Goal: Transaction & Acquisition: Purchase product/service

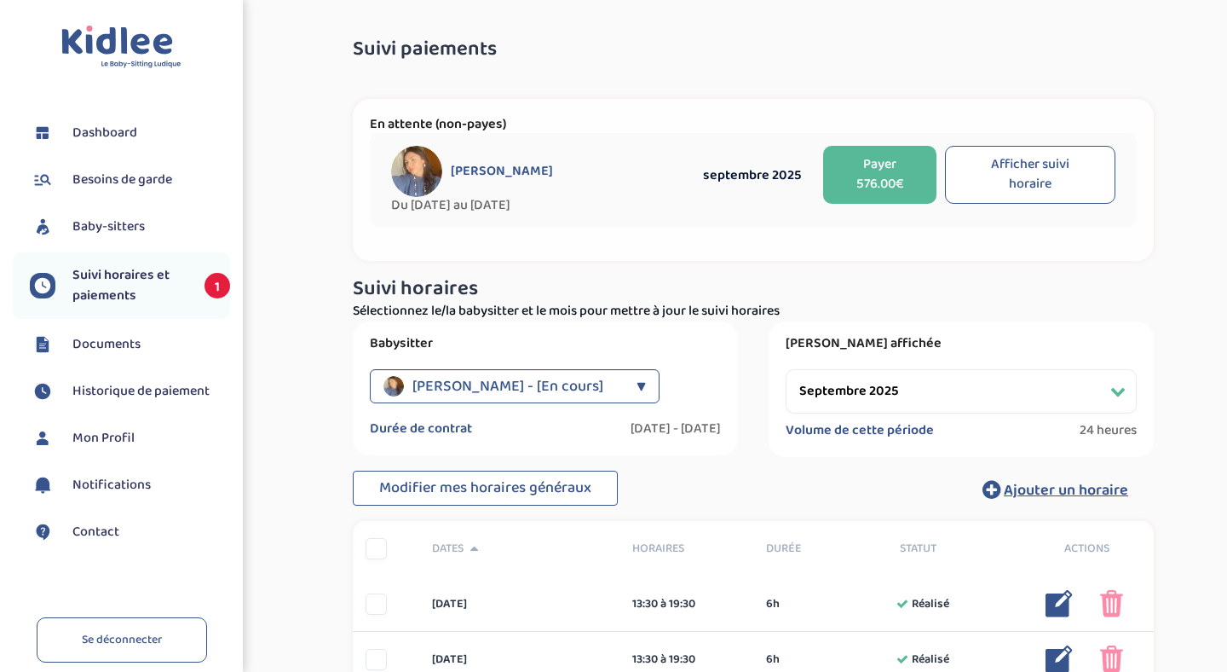
select select "septembre 2025"
click at [874, 176] on button "Payer 576.00€" at bounding box center [879, 175] width 113 height 58
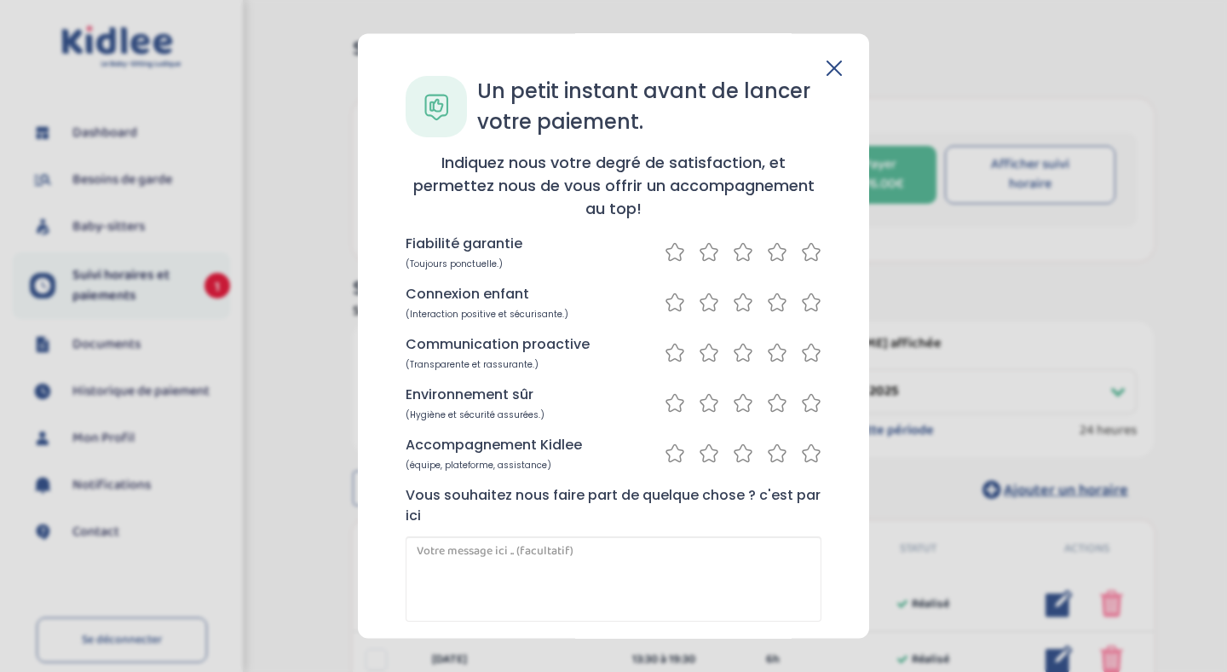
click at [808, 255] on icon at bounding box center [811, 251] width 20 height 21
click at [807, 305] on icon at bounding box center [811, 301] width 20 height 21
click at [807, 356] on icon at bounding box center [811, 352] width 20 height 21
click at [806, 403] on icon at bounding box center [811, 402] width 20 height 21
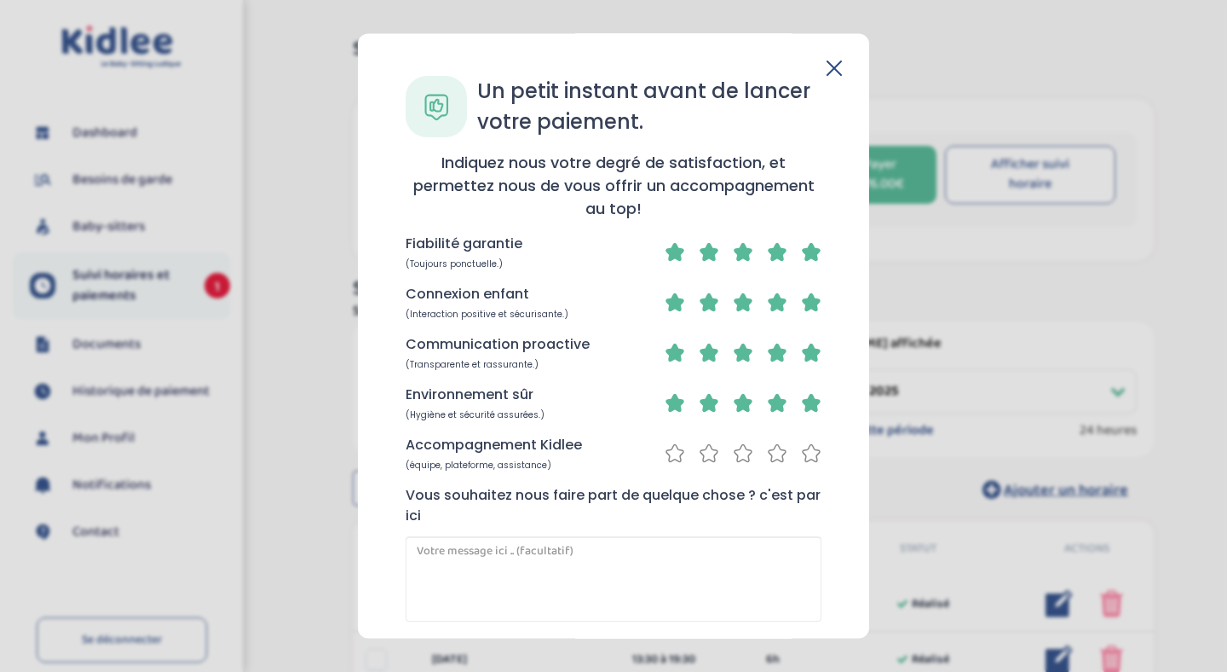
click at [805, 452] on icon at bounding box center [811, 452] width 20 height 21
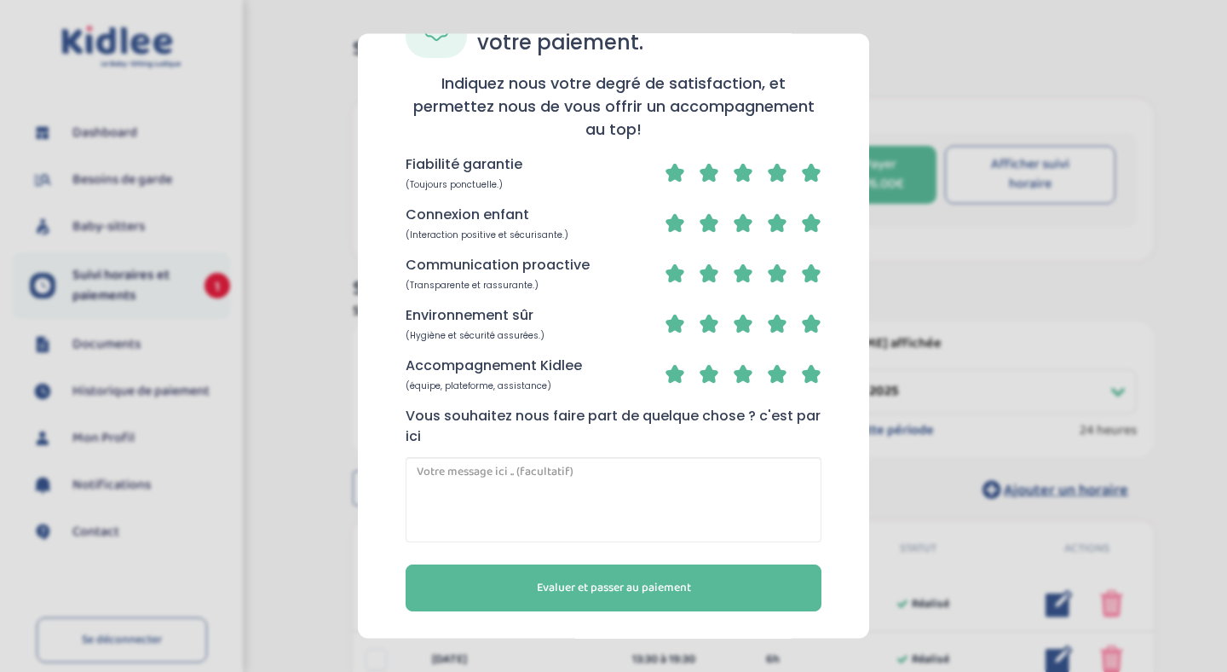
scroll to position [80, 0]
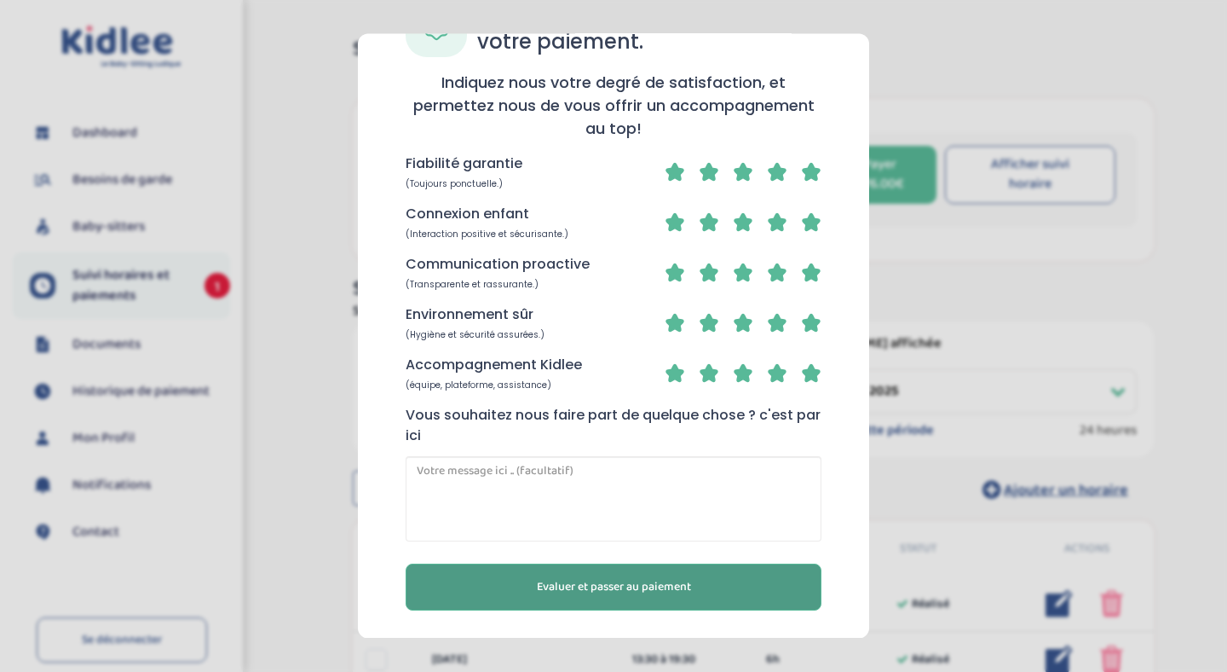
click at [630, 589] on span "Evaluer et passer au paiement" at bounding box center [614, 587] width 154 height 18
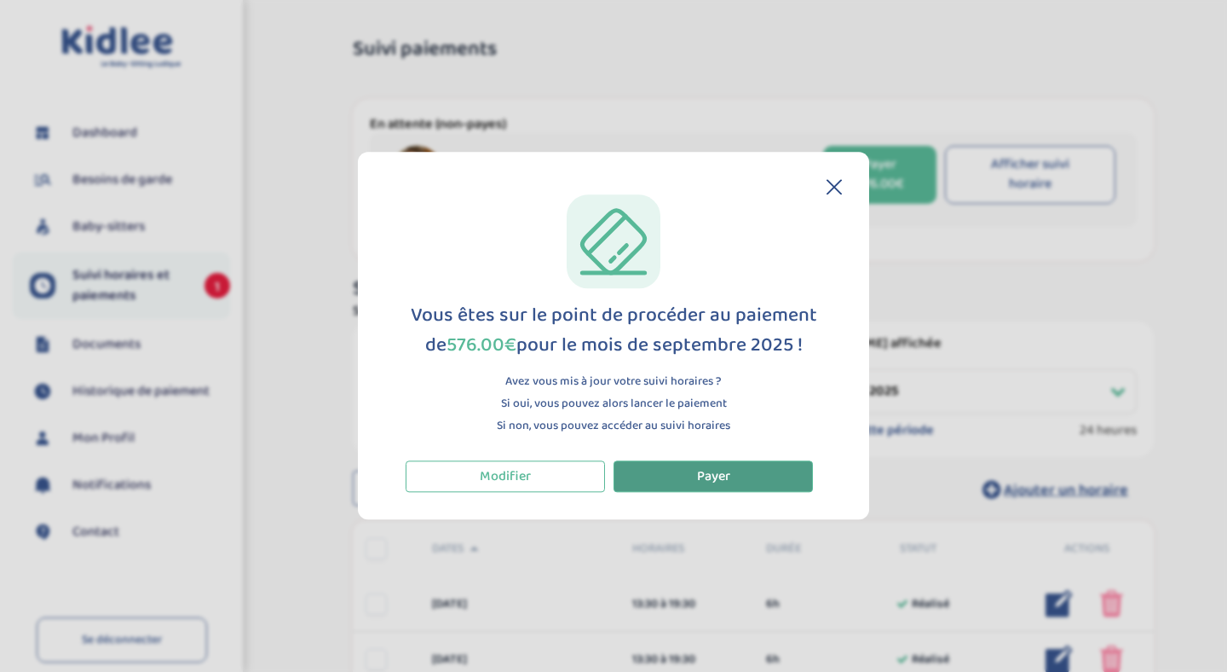
click at [712, 475] on span "Payer" at bounding box center [713, 475] width 33 height 21
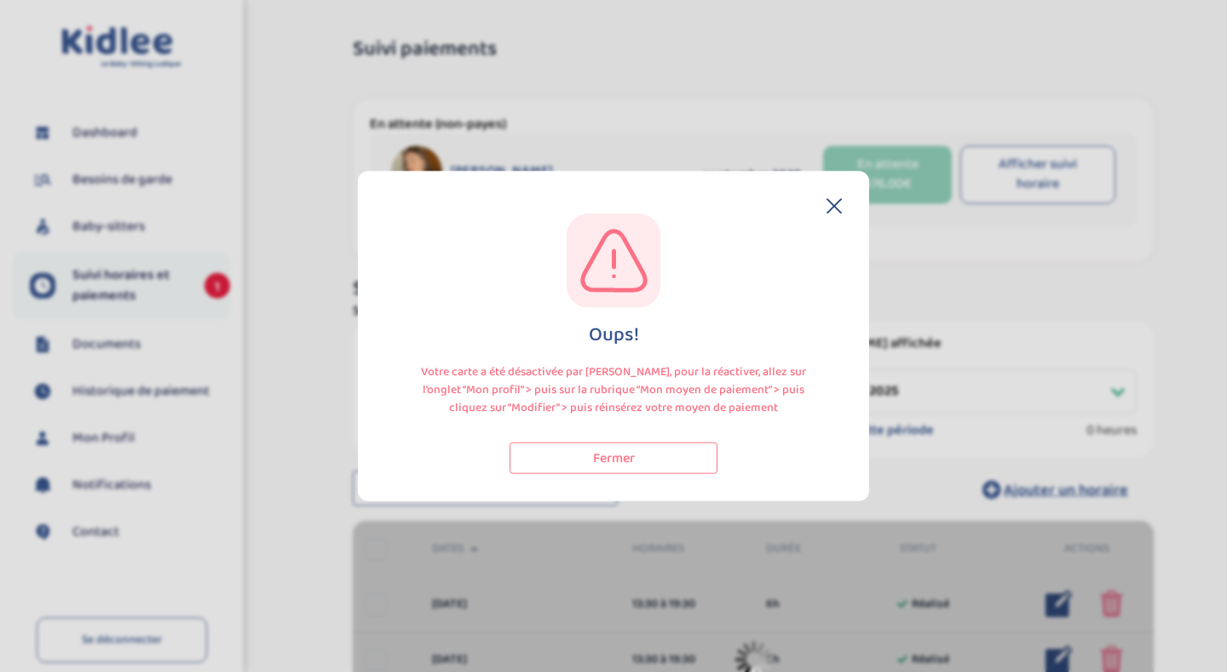
select select "septembre 2025"
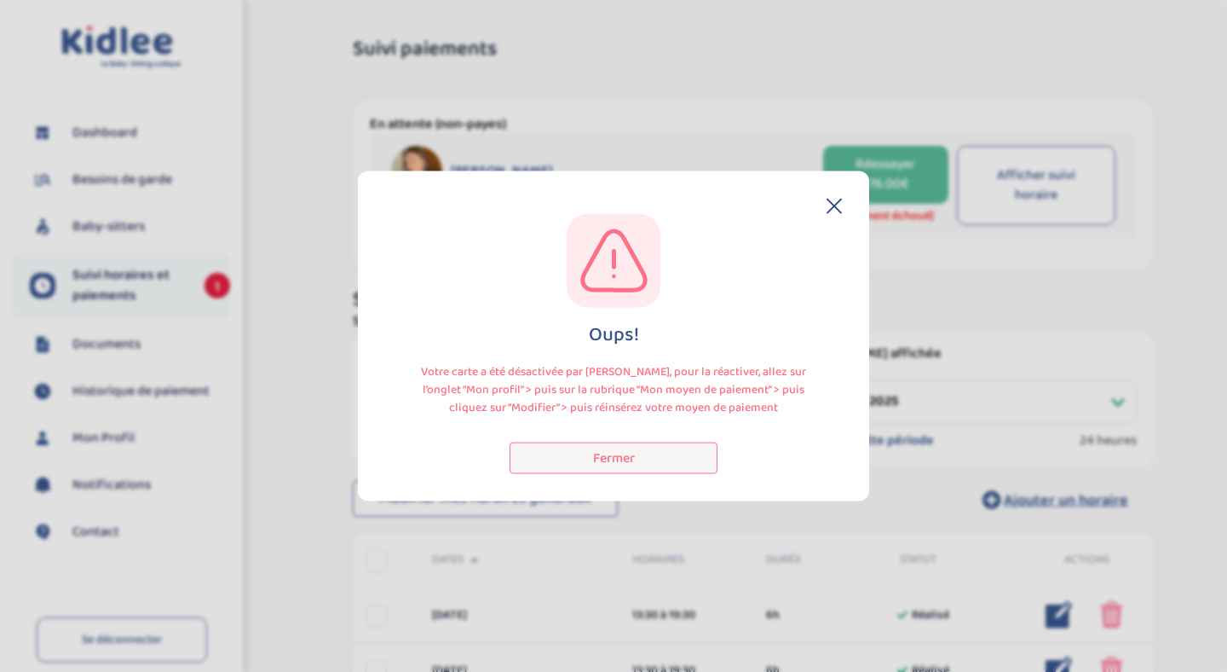
click at [634, 452] on button "Fermer" at bounding box center [614, 457] width 208 height 32
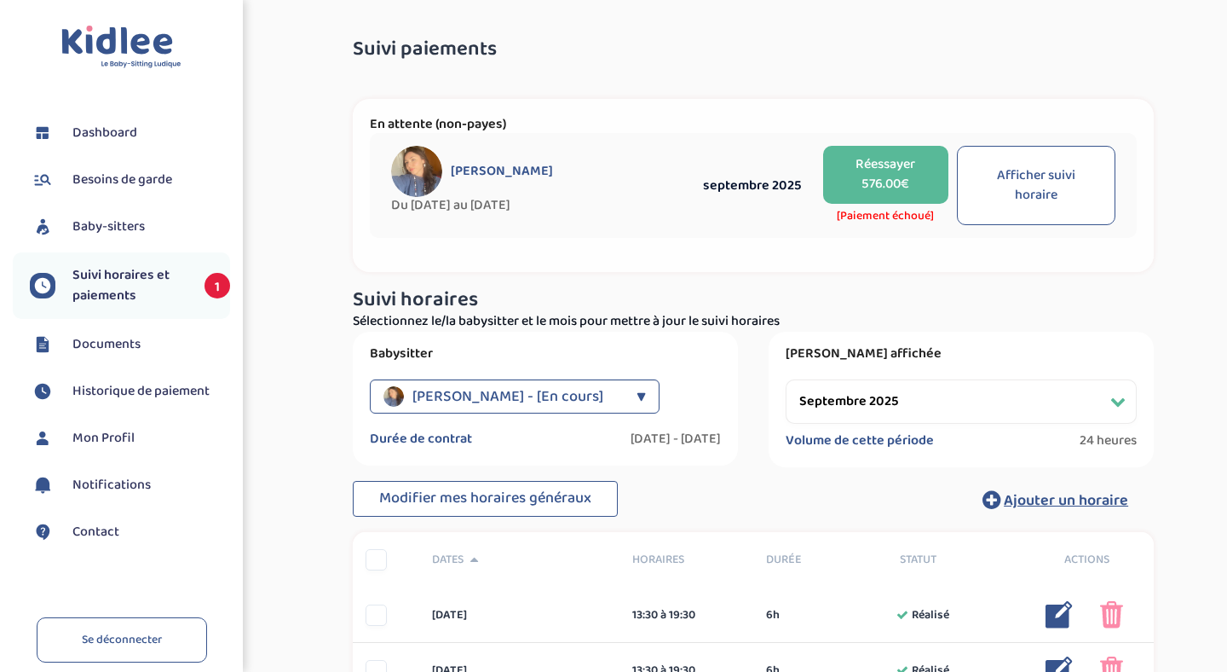
click at [117, 435] on span "Mon Profil" at bounding box center [103, 438] width 62 height 20
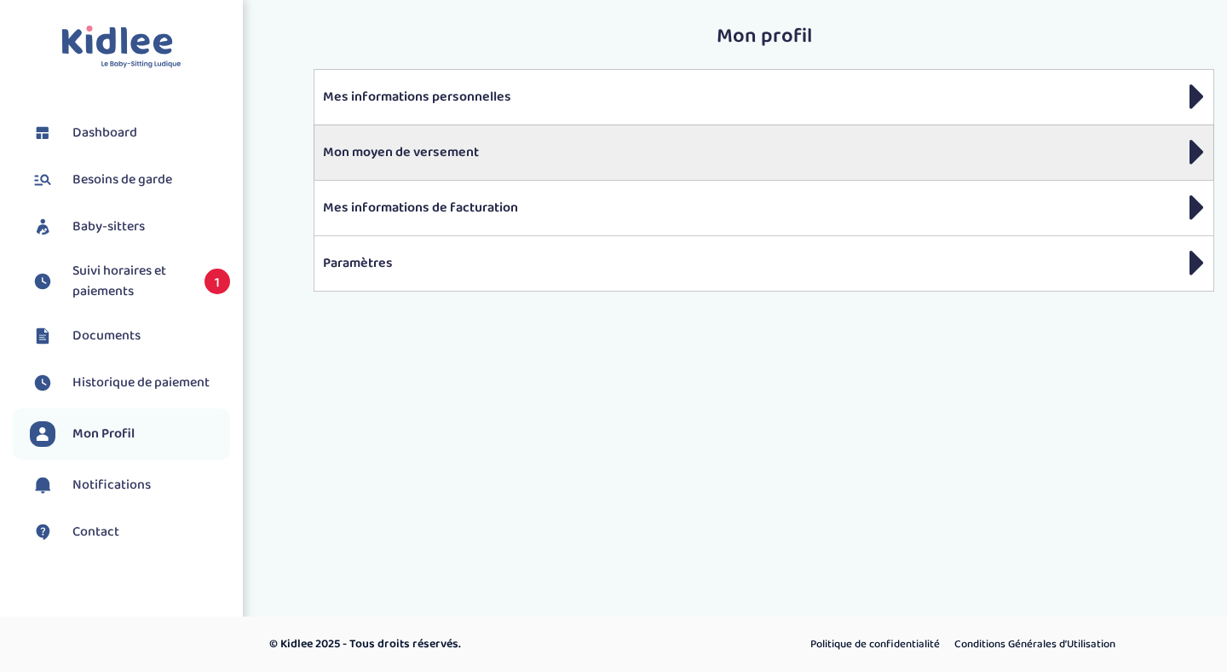
click at [443, 152] on p "Mon moyen de versement" at bounding box center [764, 152] width 882 height 20
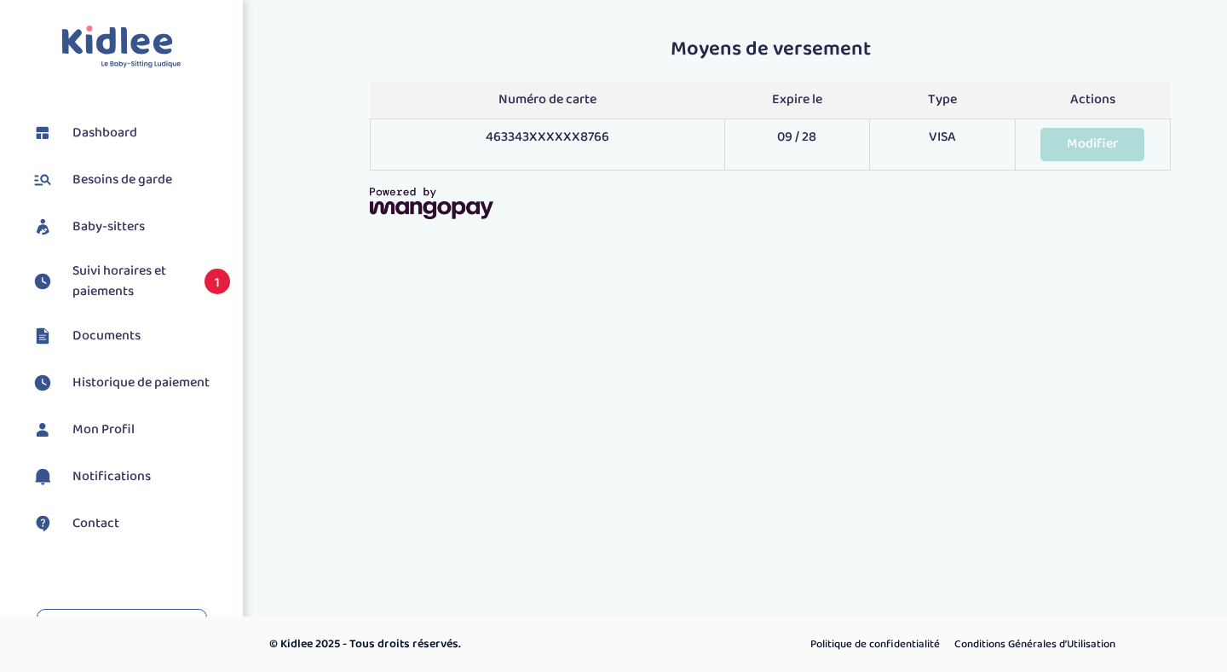
click at [1089, 145] on link "Modifier" at bounding box center [1093, 144] width 104 height 33
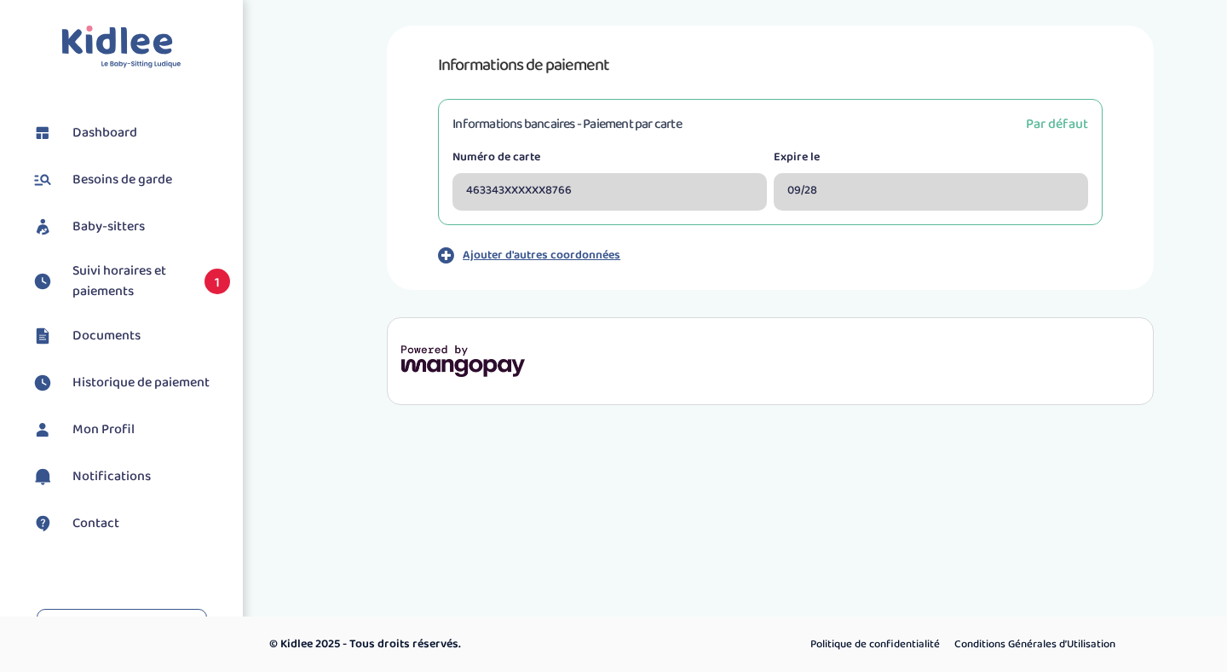
click at [117, 273] on span "Suivi horaires et paiements" at bounding box center [129, 281] width 115 height 41
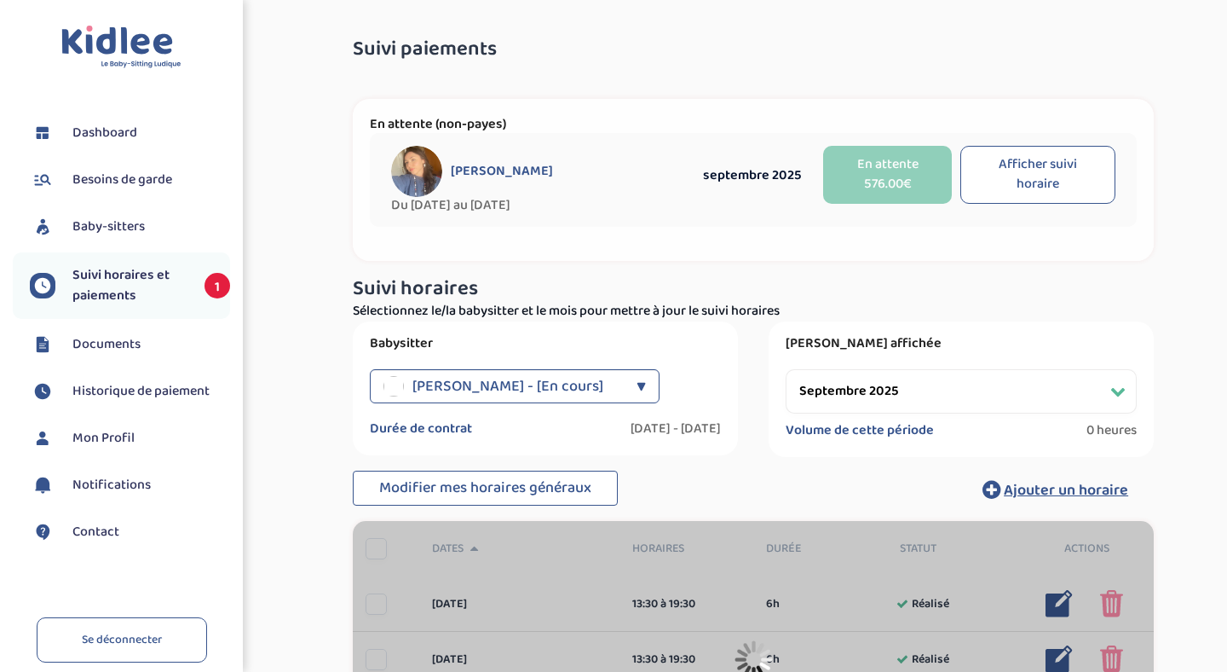
select select "septembre 2025"
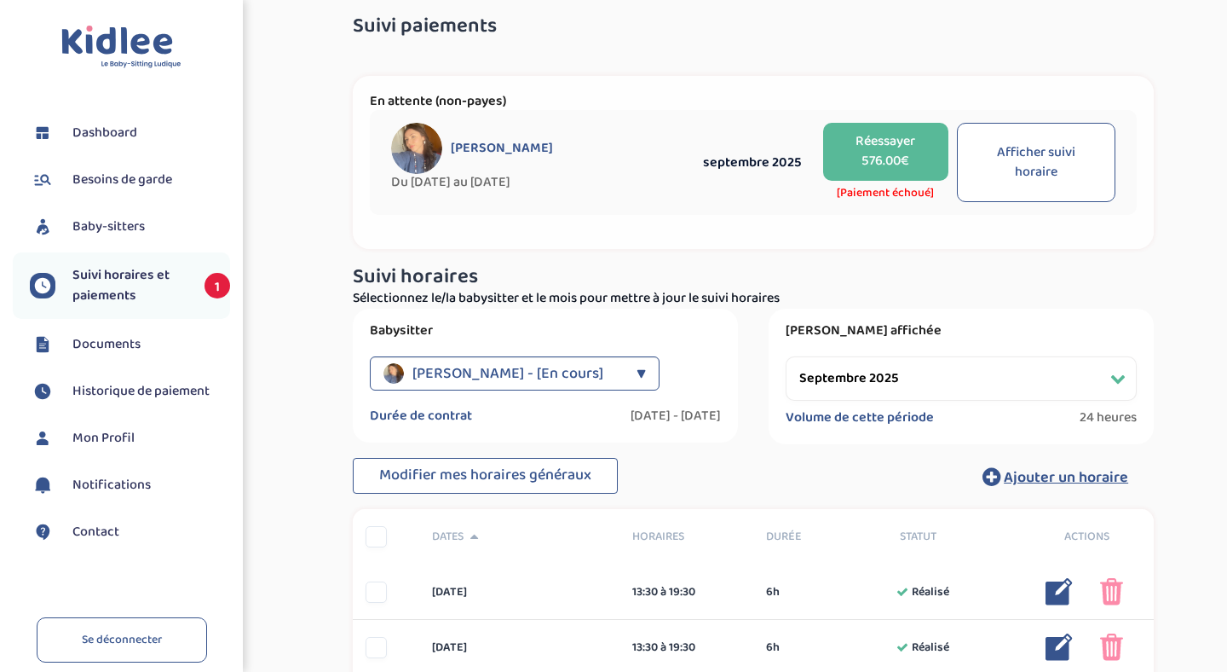
scroll to position [20, 0]
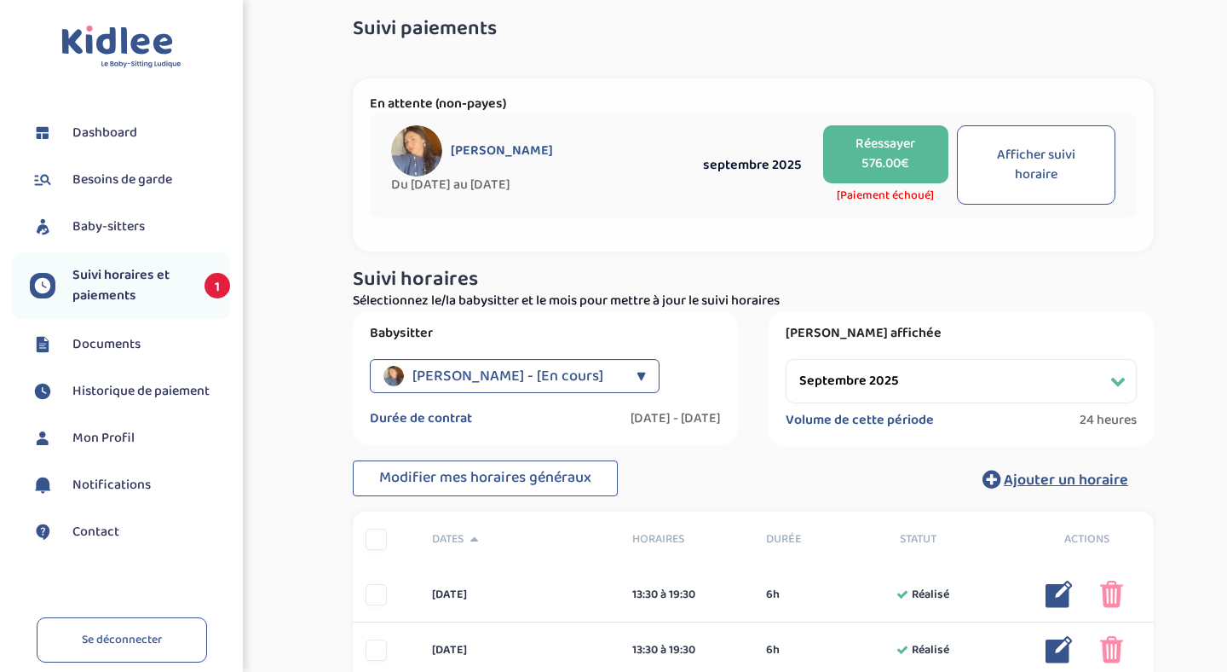
click at [891, 155] on button "Réessayer 576.00€" at bounding box center [885, 154] width 125 height 58
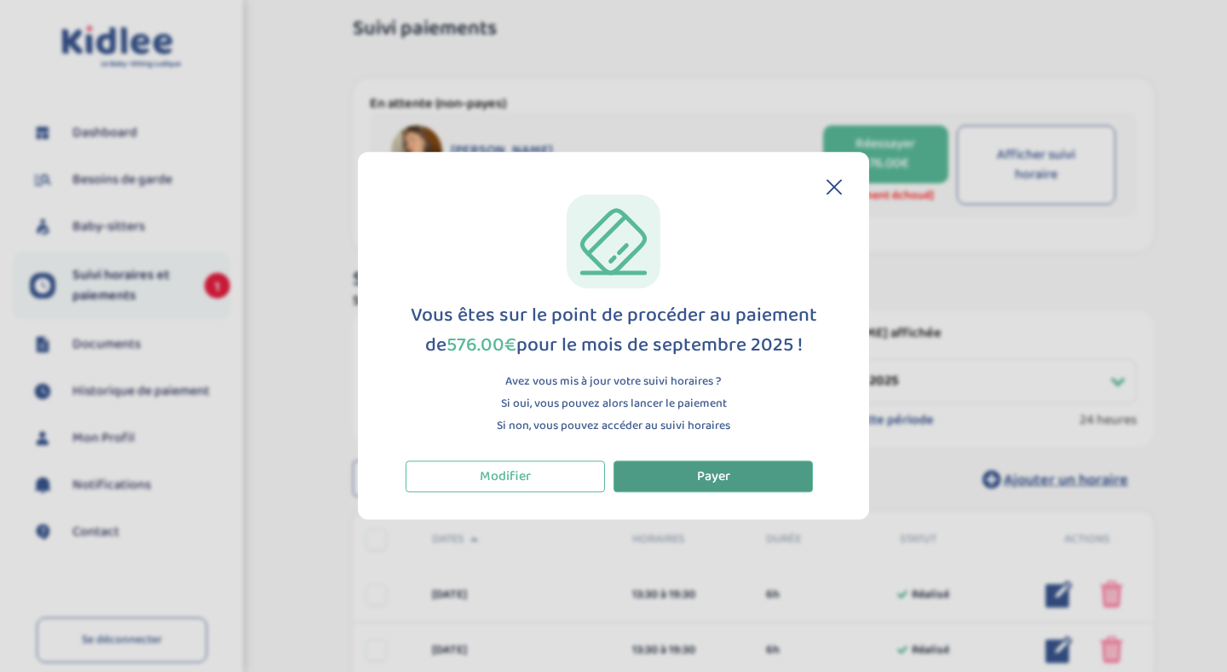
click at [703, 480] on span "Payer" at bounding box center [713, 475] width 33 height 21
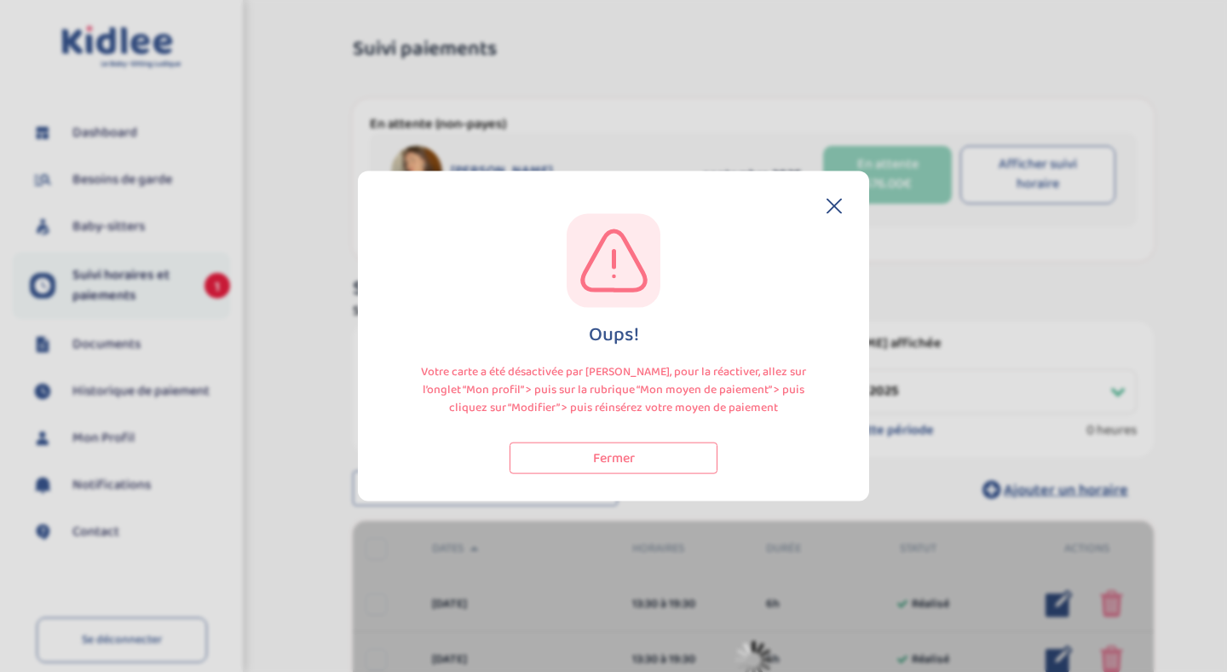
select select "septembre 2025"
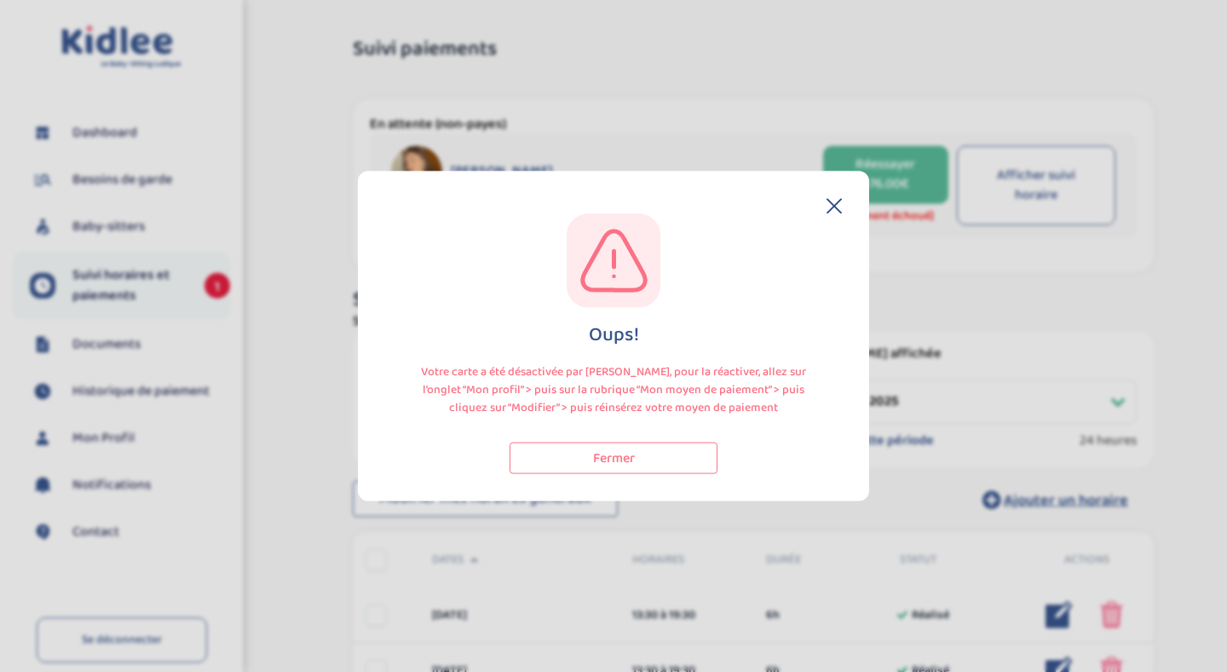
click at [838, 205] on icon at bounding box center [834, 206] width 15 height 15
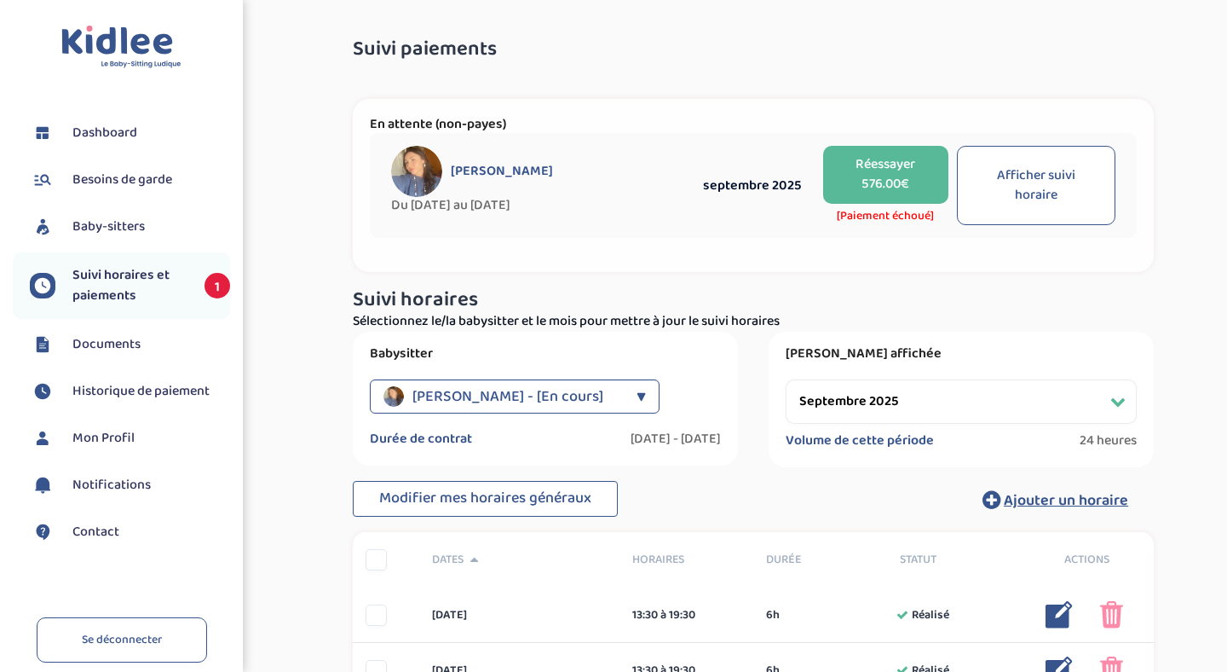
click at [109, 431] on span "Mon Profil" at bounding box center [103, 438] width 62 height 20
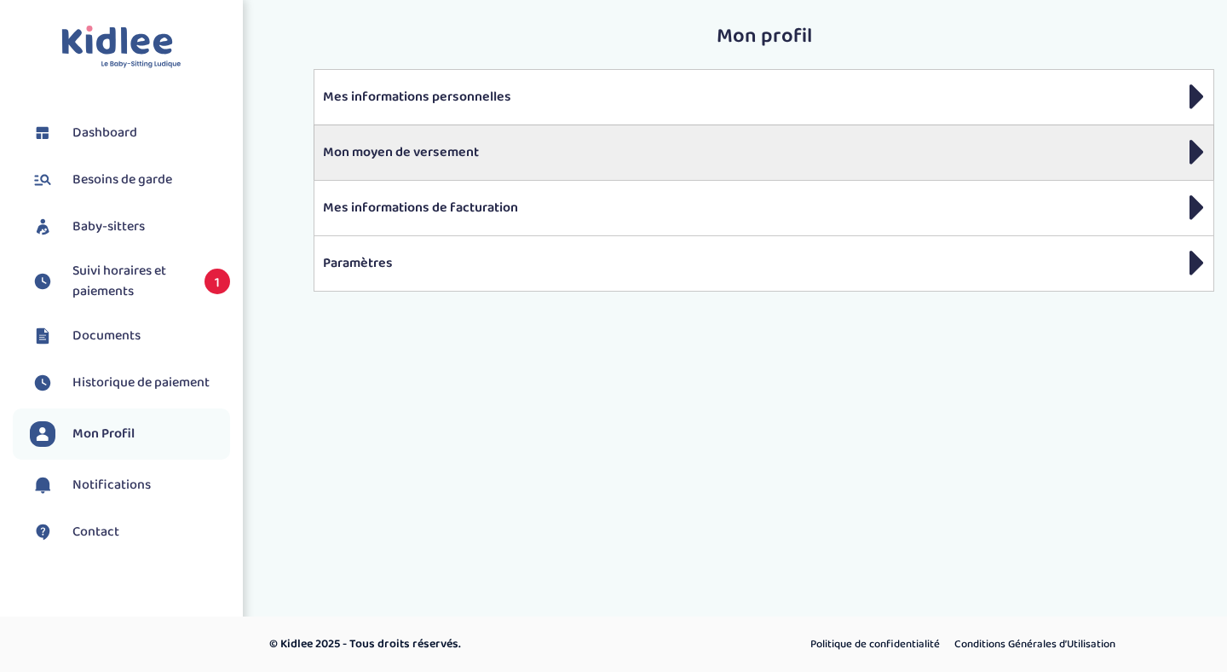
click at [567, 149] on p "Mon moyen de versement" at bounding box center [764, 152] width 882 height 20
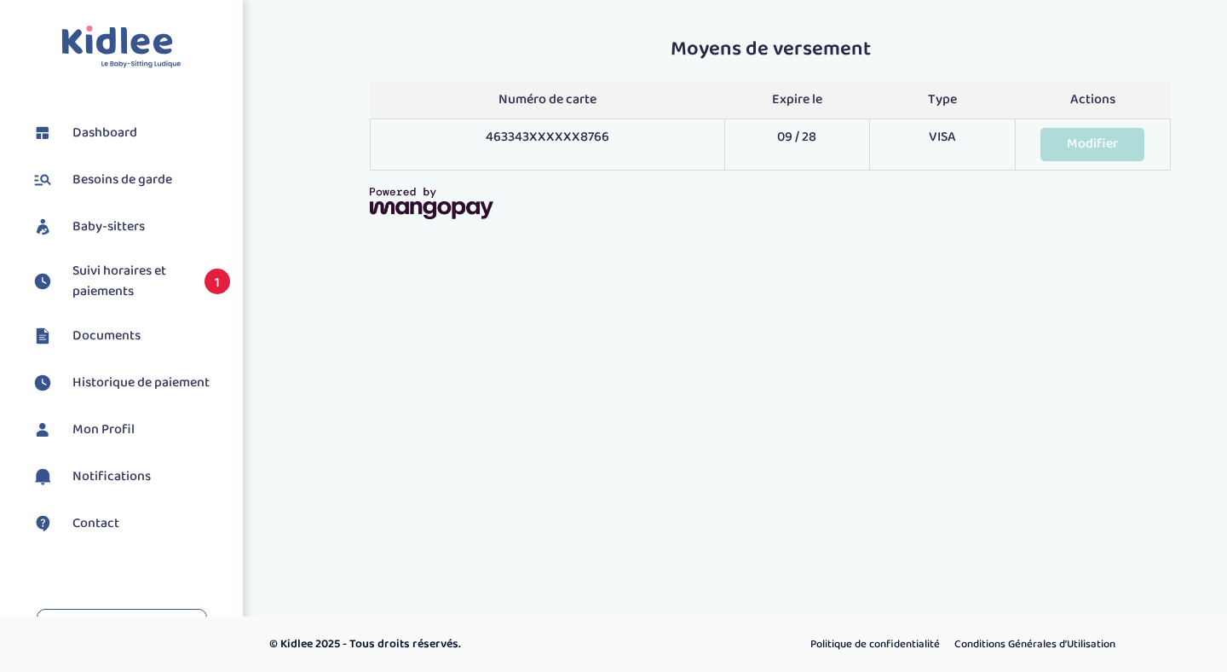
click at [1082, 147] on link "Modifier" at bounding box center [1093, 144] width 104 height 33
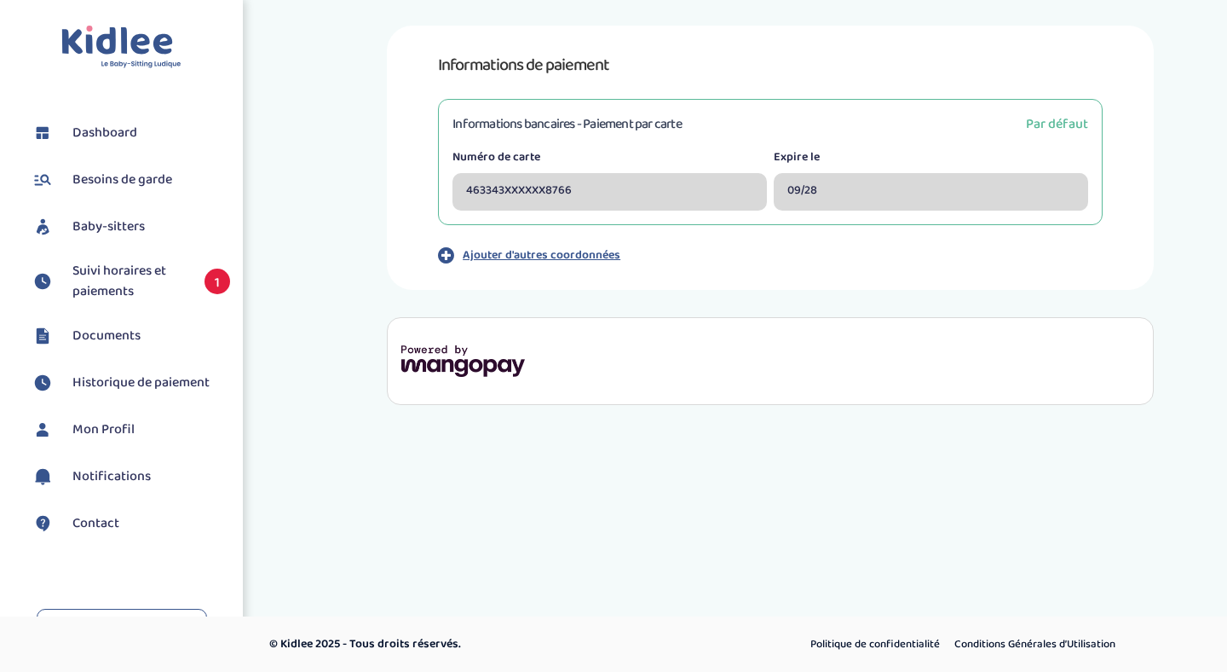
click at [620, 181] on div "463343XXXXXX8766" at bounding box center [610, 192] width 314 height 38
click at [493, 256] on p "Ajouter d'autres coordonnées" at bounding box center [542, 255] width 158 height 18
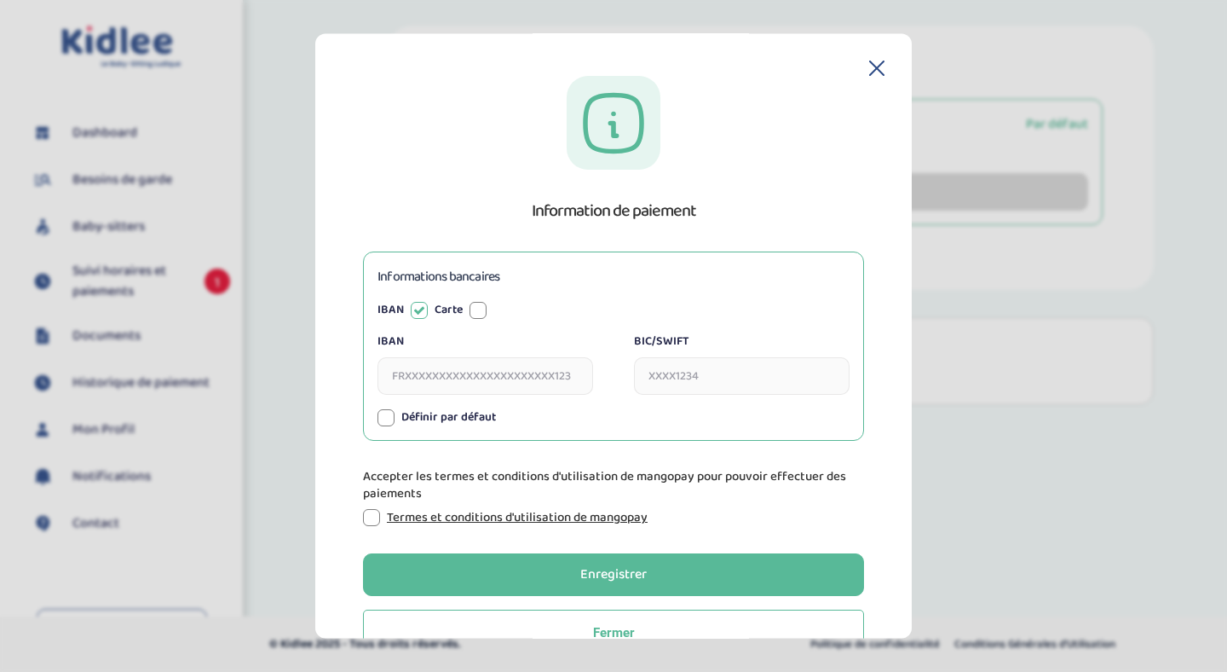
click at [471, 314] on div at bounding box center [478, 310] width 17 height 17
click at [417, 372] on input "Numéro de carte" at bounding box center [486, 376] width 216 height 38
type input "[CREDIT_CARD_NUMBER]"
type input "09/2028"
type input "169"
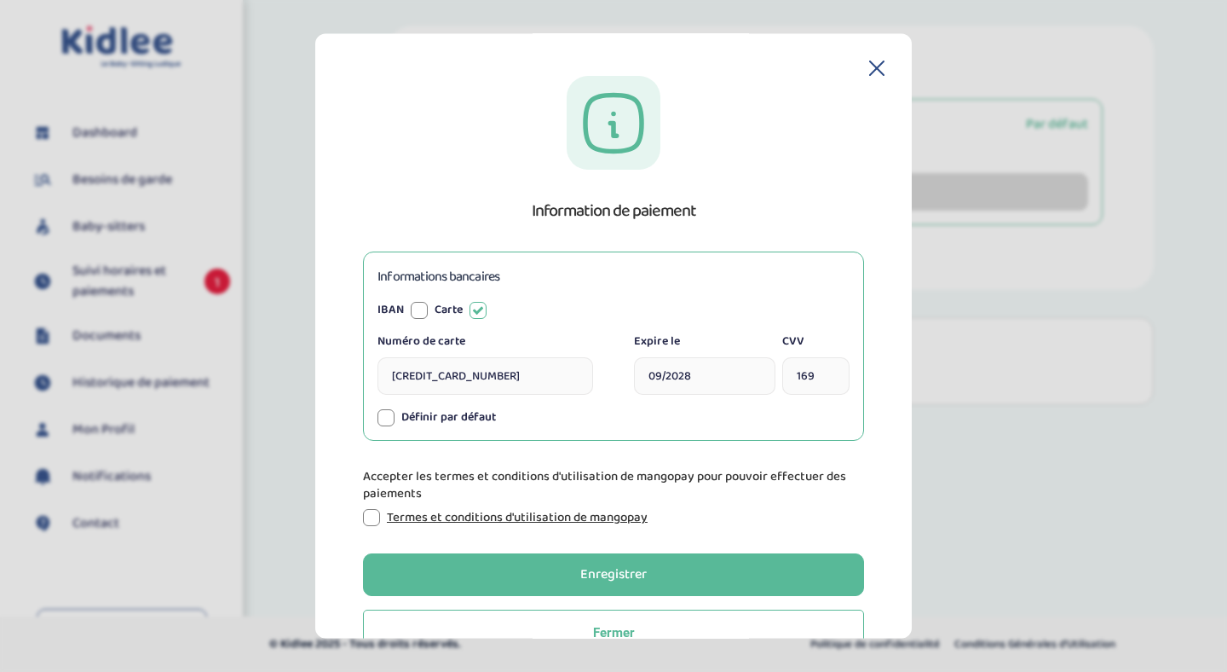
type input "[CREDIT_CARD_NUMBER]"
type input "09 / 2028"
click at [383, 417] on div at bounding box center [386, 417] width 17 height 17
type input "4633438782188766"
type input "09/2028"
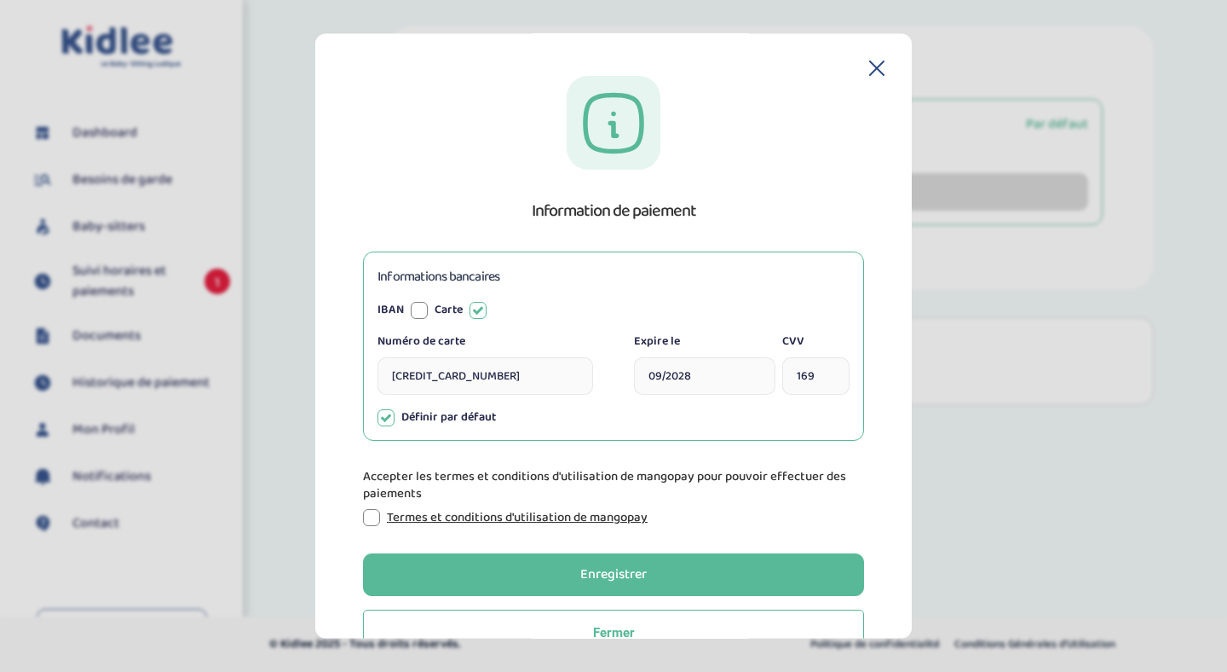
click at [372, 519] on div at bounding box center [371, 517] width 17 height 17
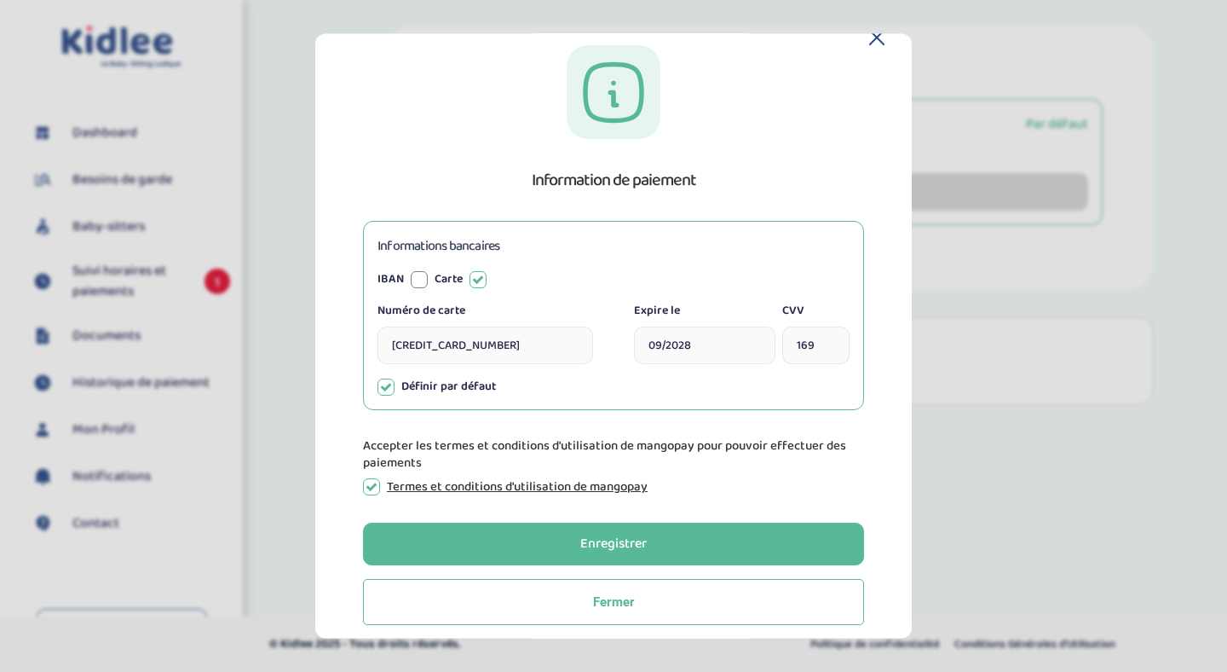
scroll to position [44, 0]
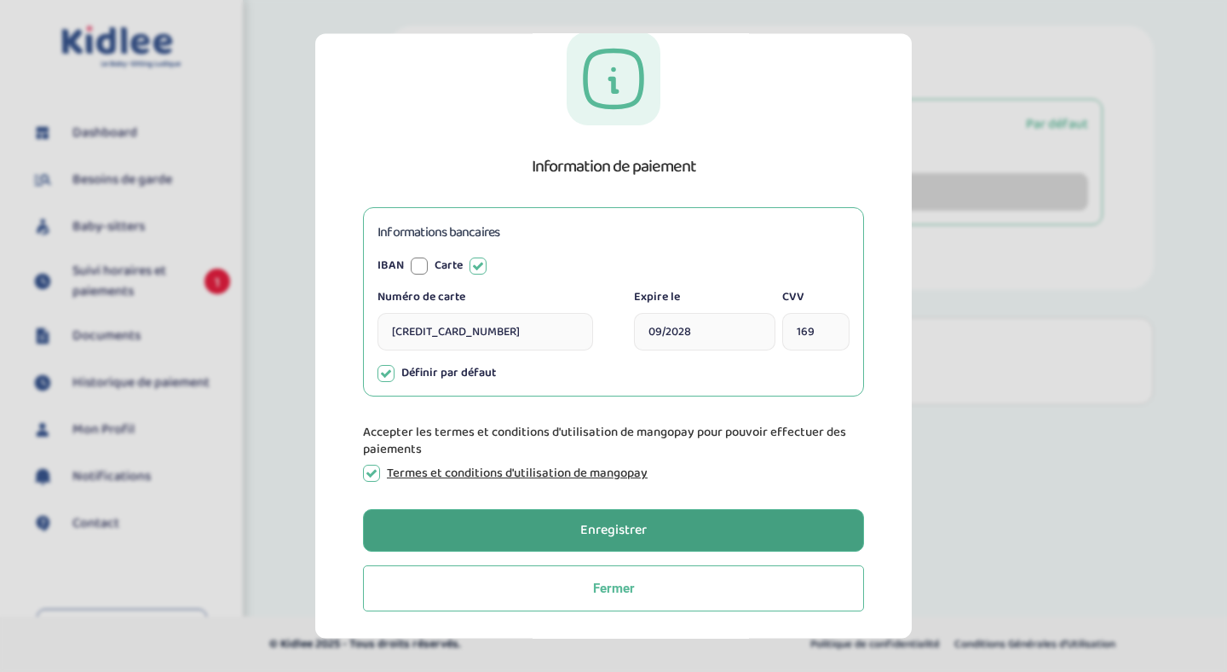
click at [614, 525] on div "Enregistrer" at bounding box center [613, 531] width 66 height 20
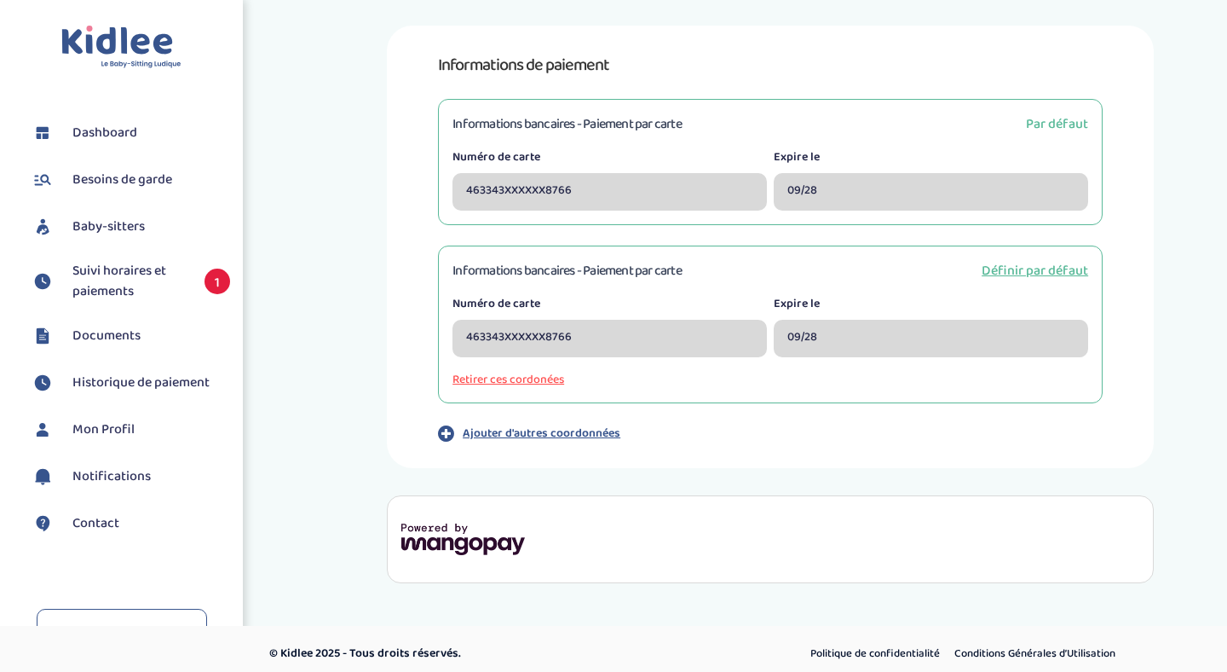
click at [1045, 268] on span "Définir par défaut" at bounding box center [1035, 270] width 107 height 21
click at [126, 269] on span "Suivi horaires et paiements" at bounding box center [129, 281] width 115 height 41
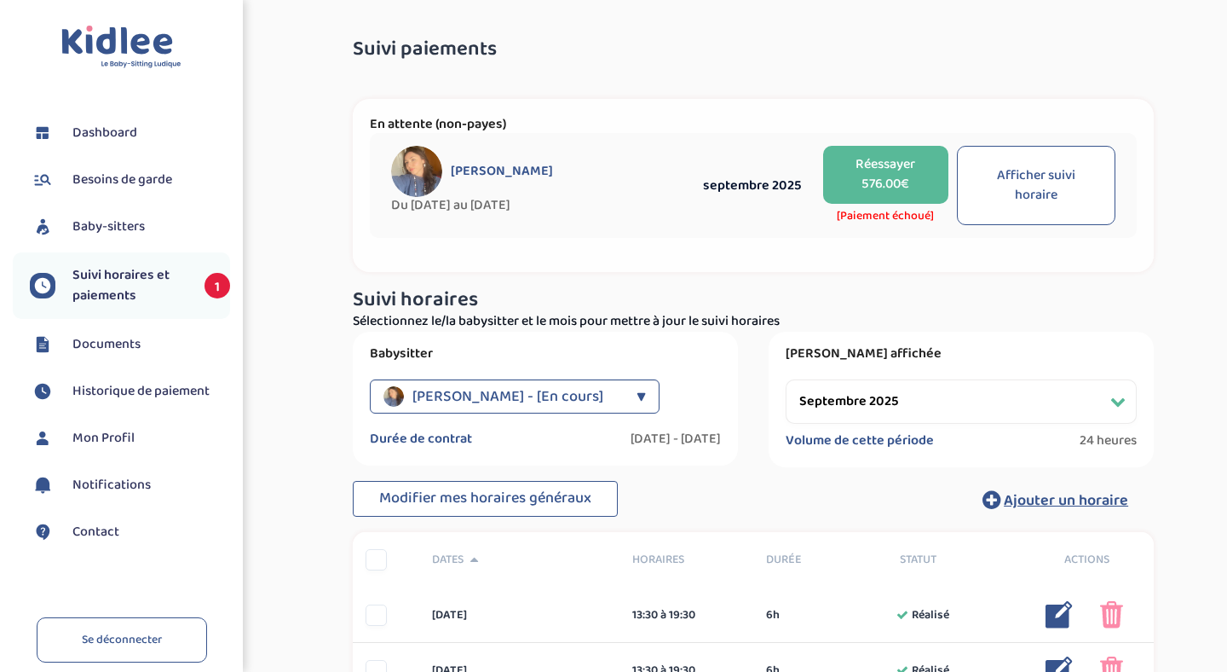
select select "septembre 2025"
click at [894, 182] on button "Réessayer 576.00€" at bounding box center [885, 175] width 125 height 58
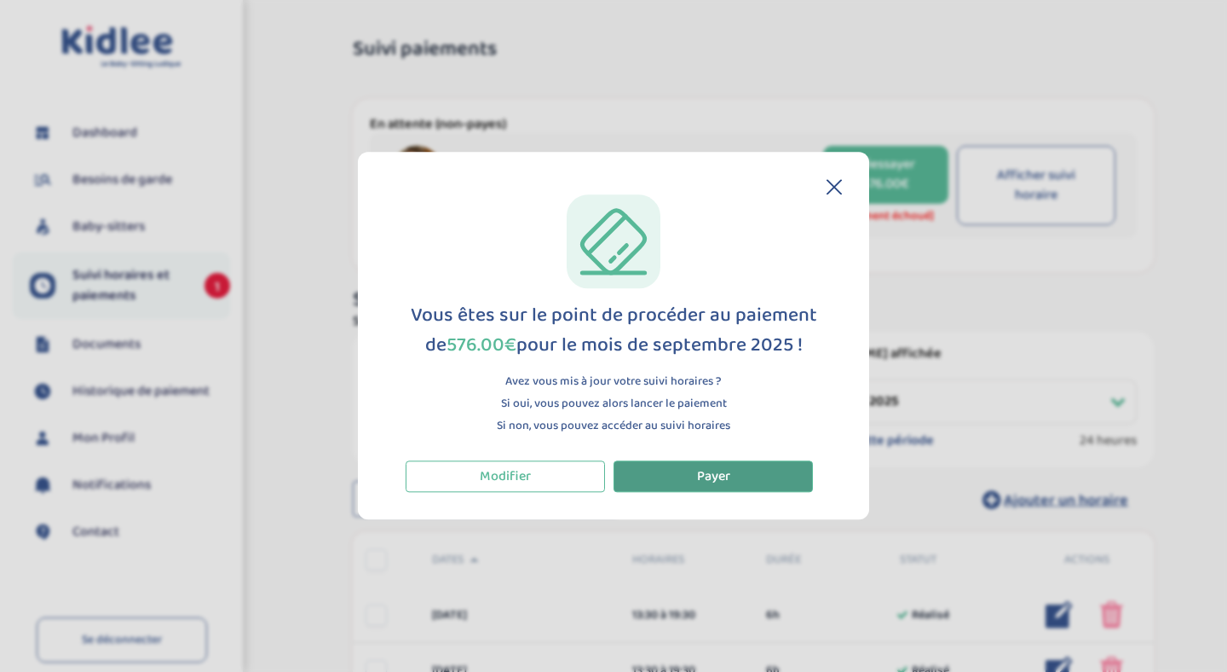
click at [700, 466] on span "Payer" at bounding box center [713, 475] width 33 height 21
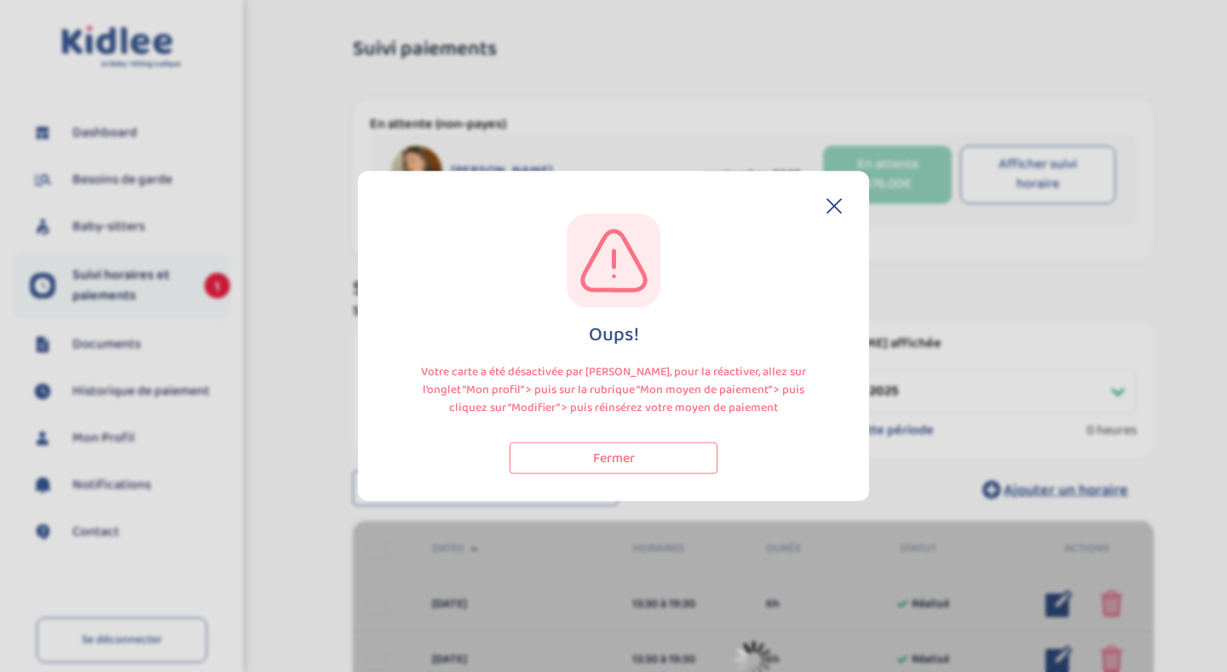
select select "septembre 2025"
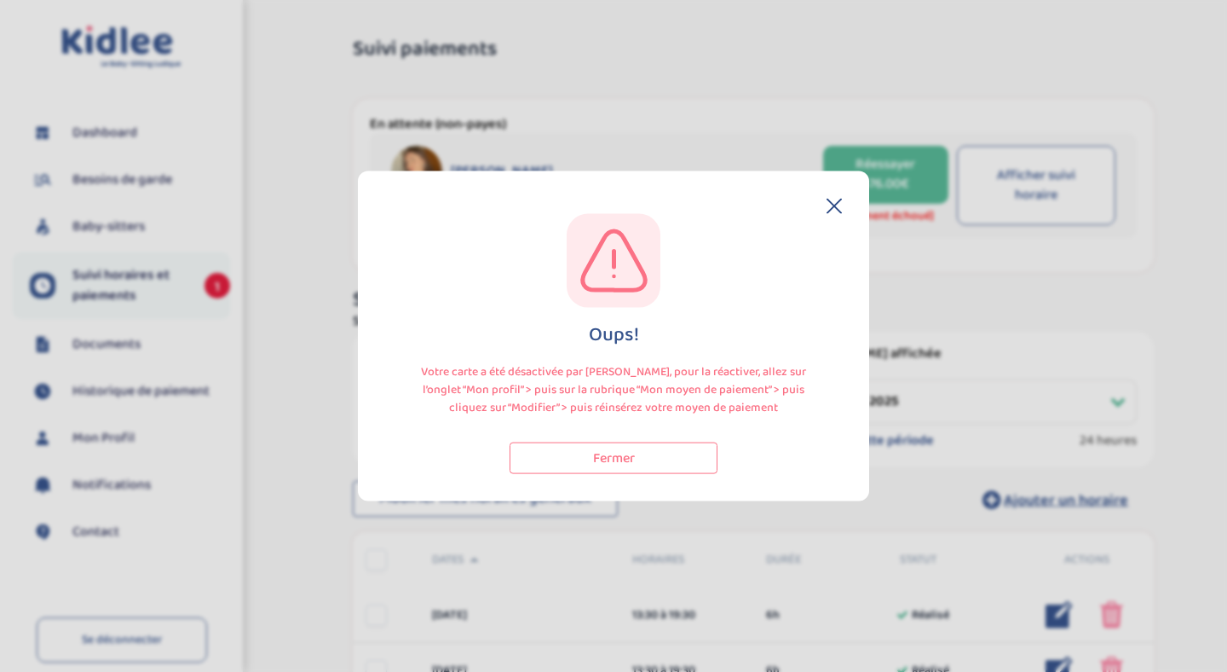
click at [834, 202] on icon at bounding box center [834, 206] width 15 height 15
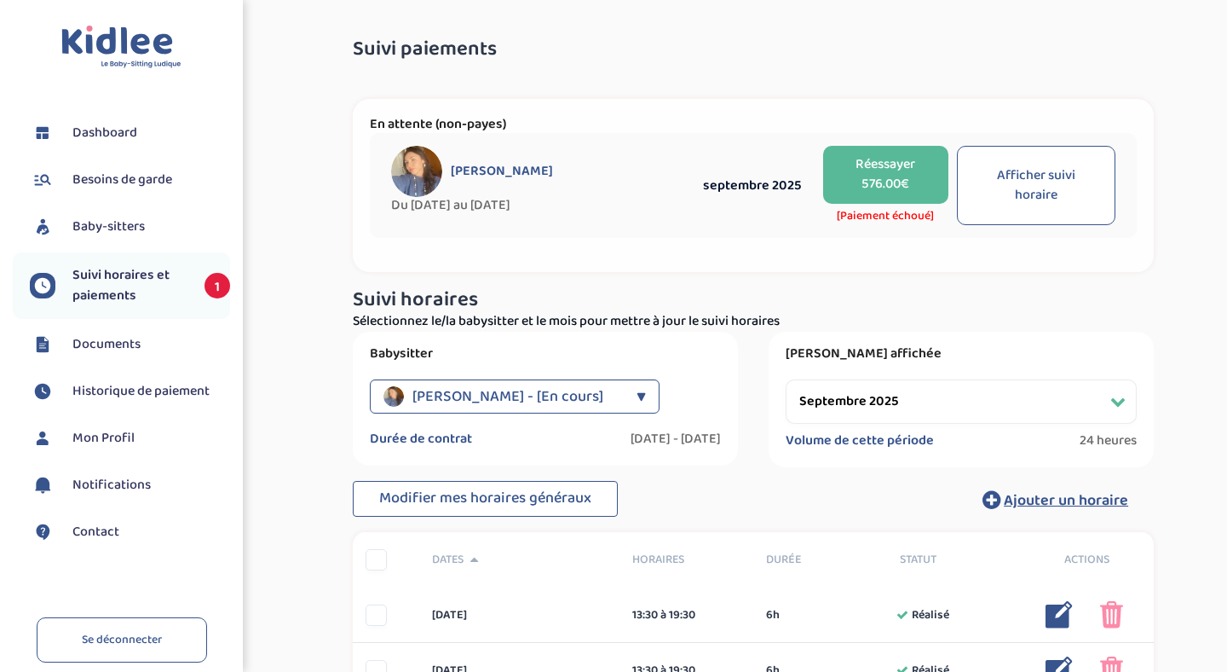
click at [95, 531] on span "Contact" at bounding box center [95, 532] width 47 height 20
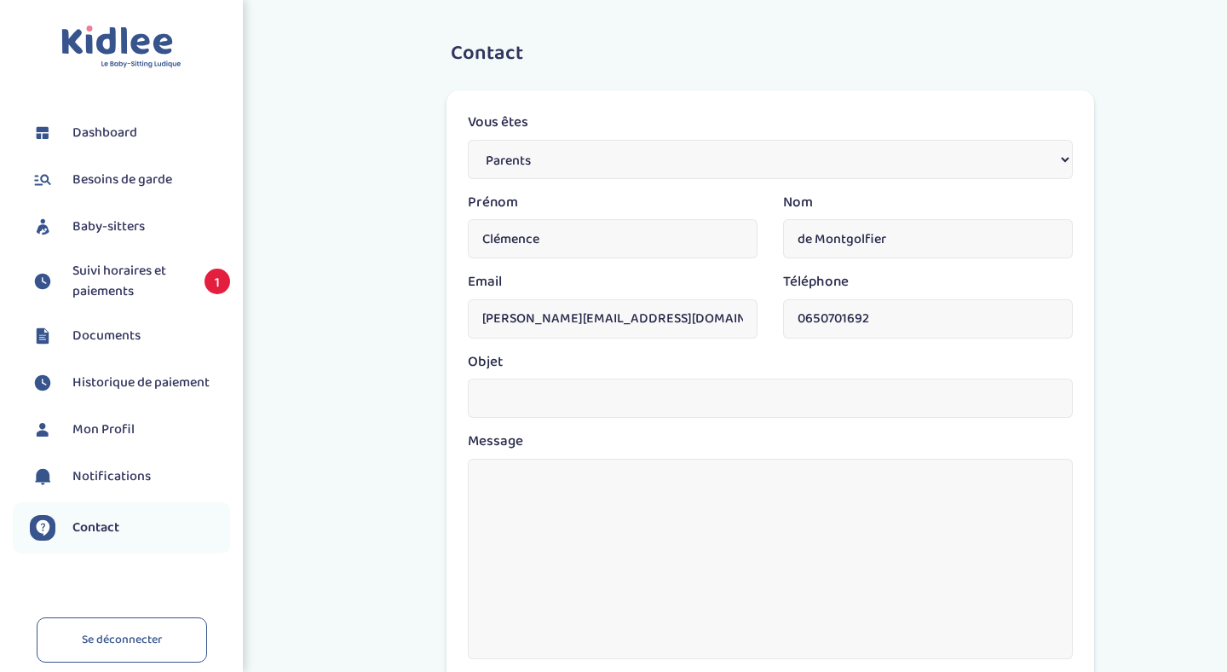
click at [117, 475] on span "Notifications" at bounding box center [111, 476] width 78 height 20
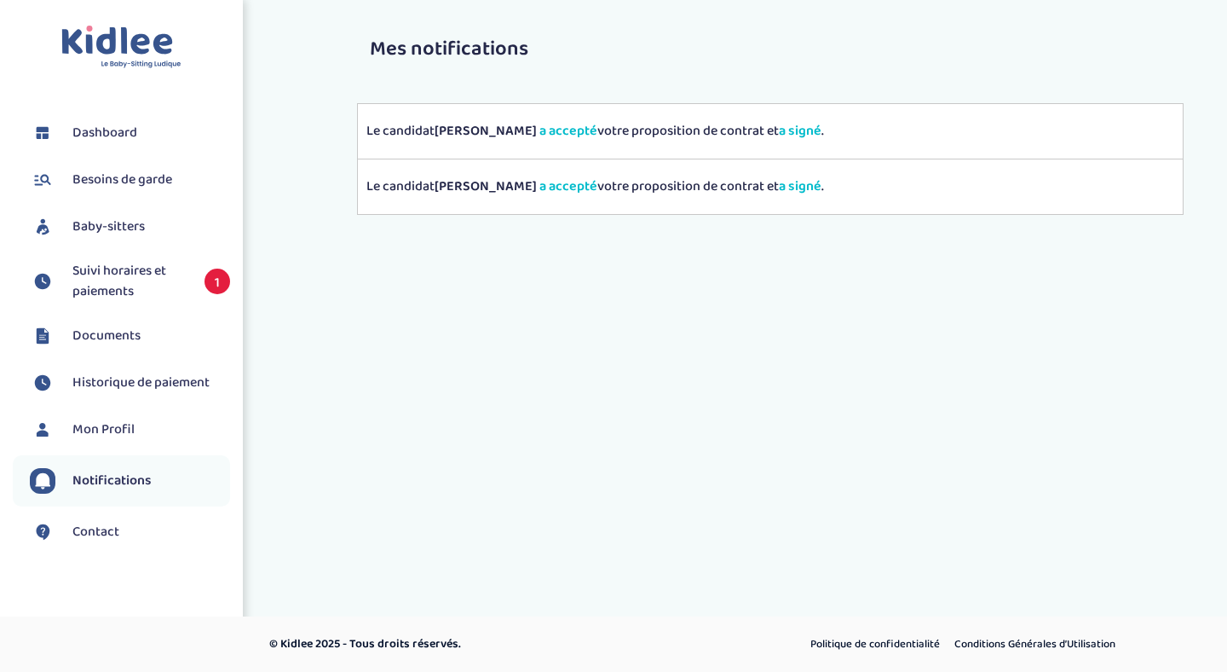
click at [118, 273] on span "Suivi horaires et paiements" at bounding box center [129, 281] width 115 height 41
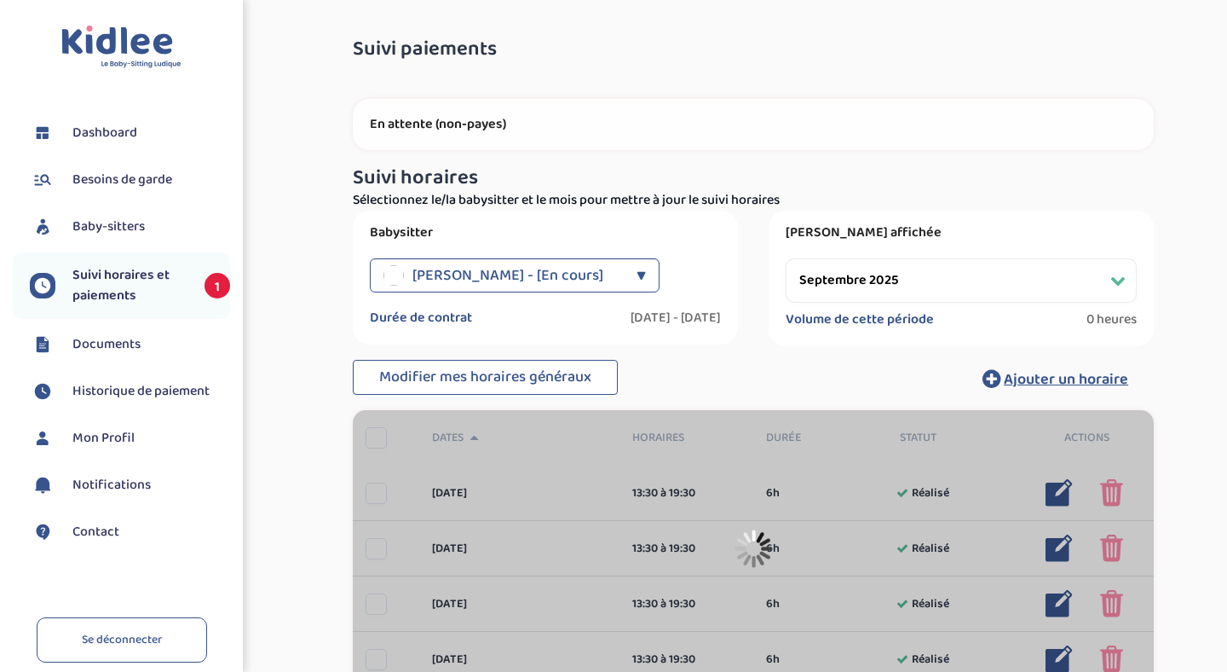
select select "septembre 2025"
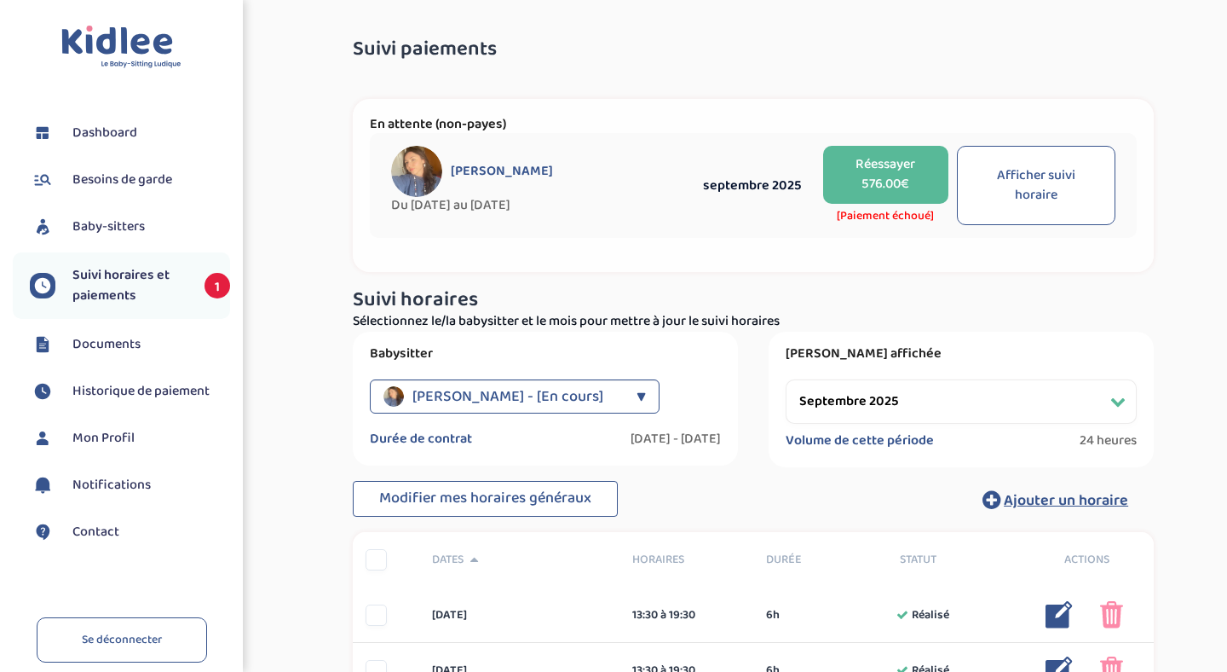
click at [115, 394] on span "Historique de paiement" at bounding box center [140, 391] width 137 height 20
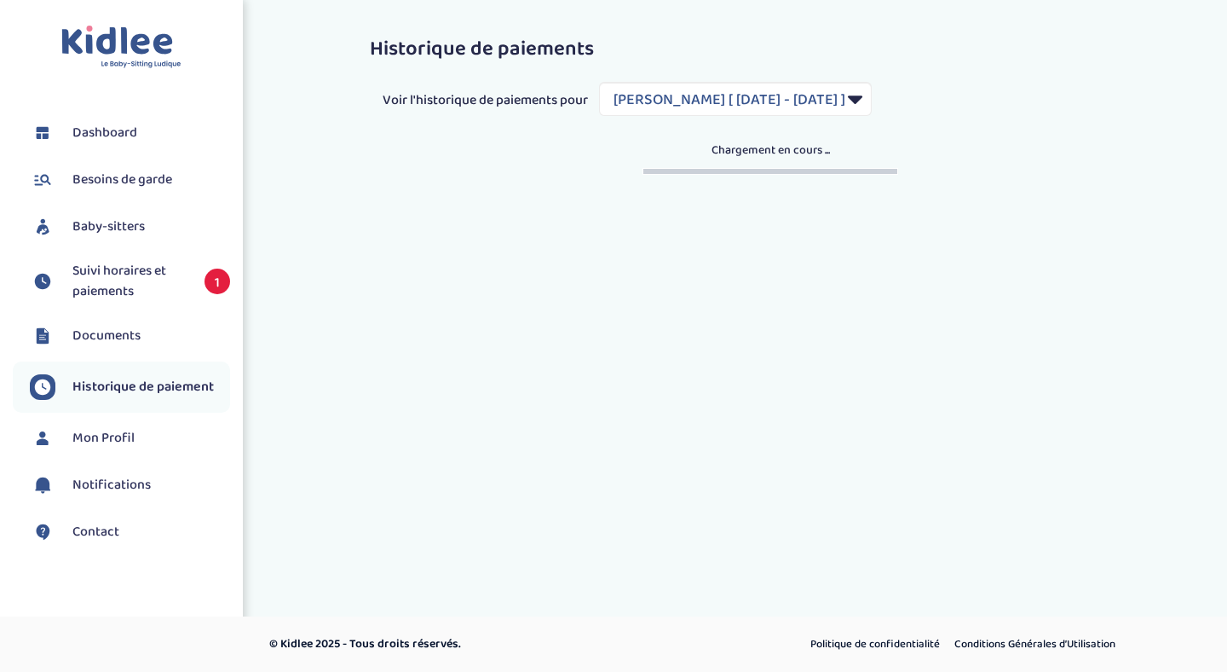
select select "1929"
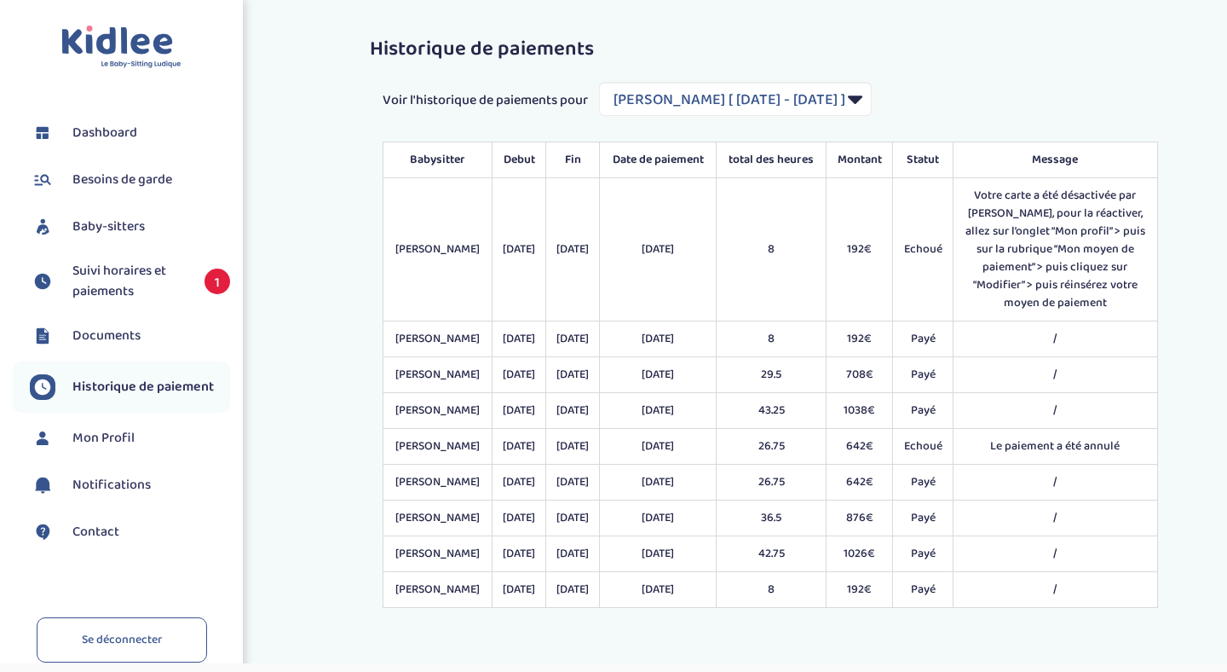
click at [120, 339] on span "Documents" at bounding box center [106, 336] width 68 height 20
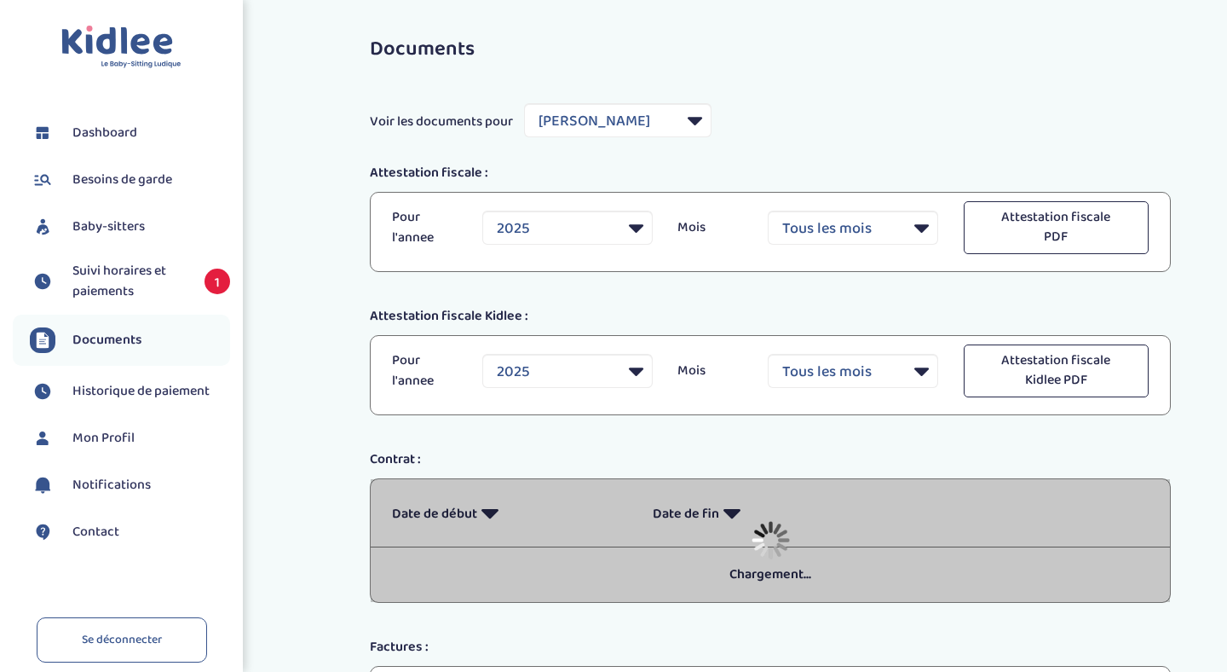
select select "36948"
select select "2025"
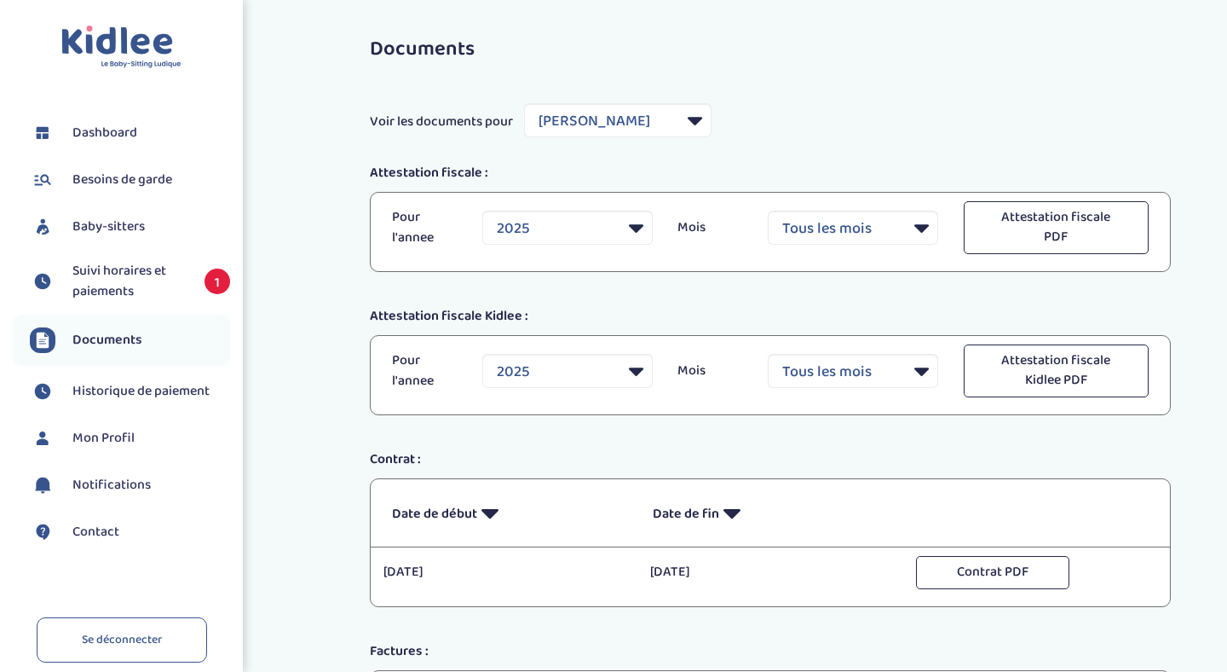
click at [132, 276] on span "Suivi horaires et paiements" at bounding box center [129, 281] width 115 height 41
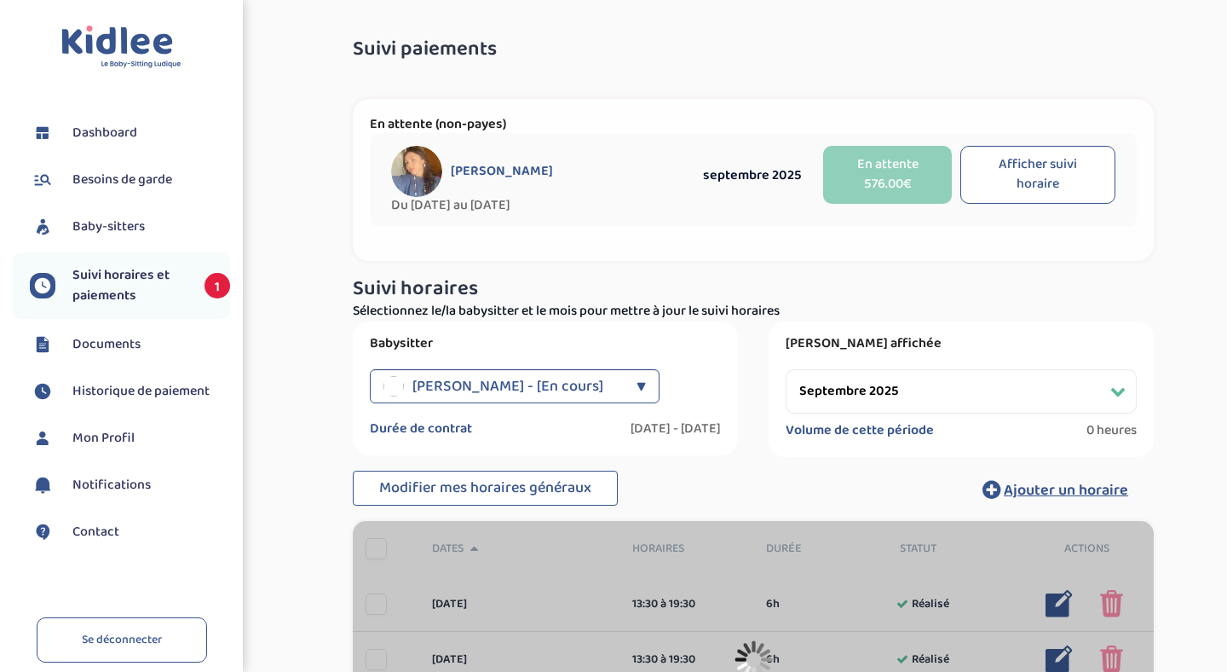
select select "septembre 2025"
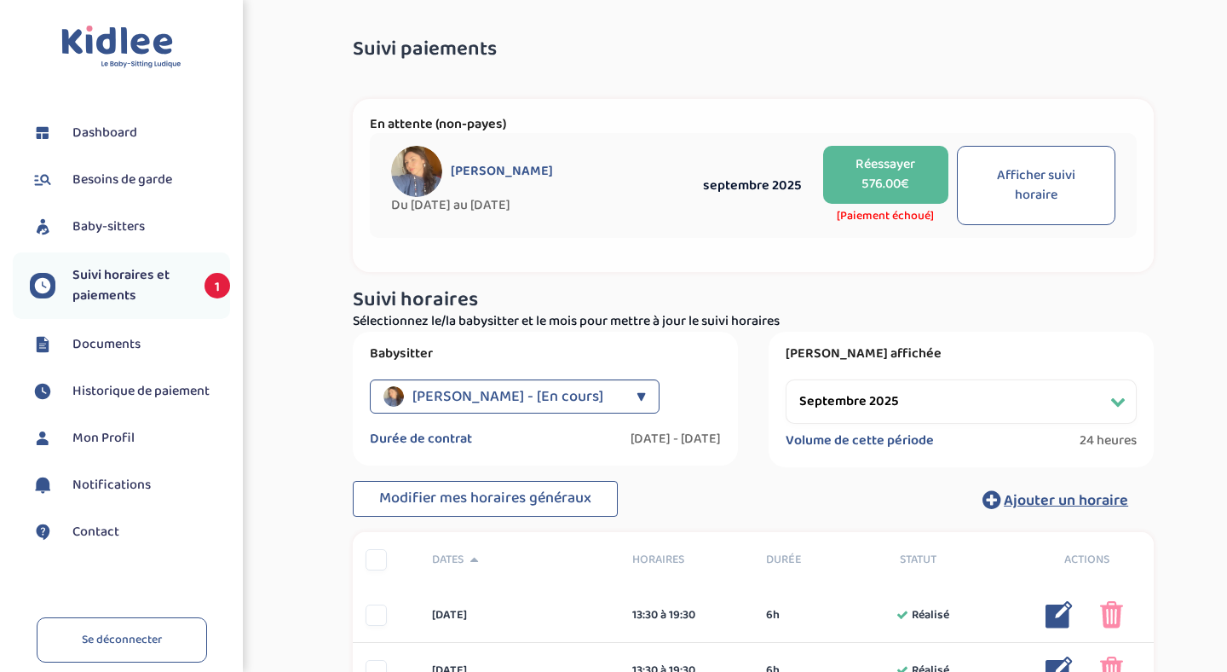
click at [112, 434] on span "Mon Profil" at bounding box center [103, 438] width 62 height 20
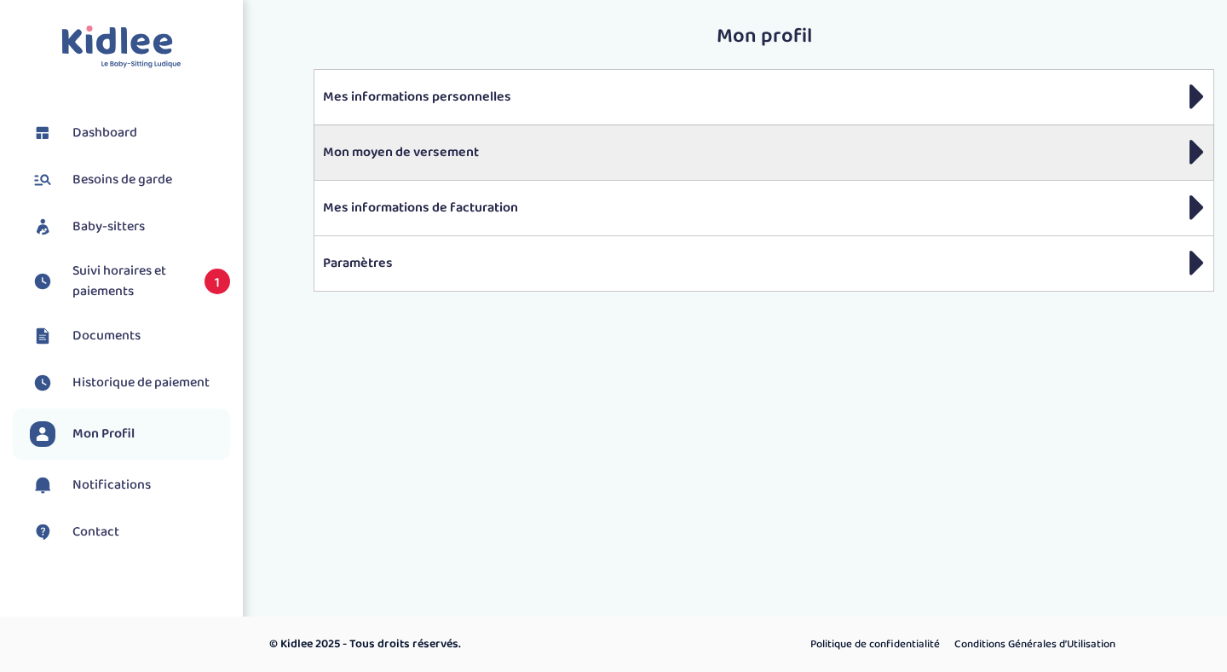
click at [590, 148] on p "Mon moyen de versement" at bounding box center [764, 152] width 882 height 20
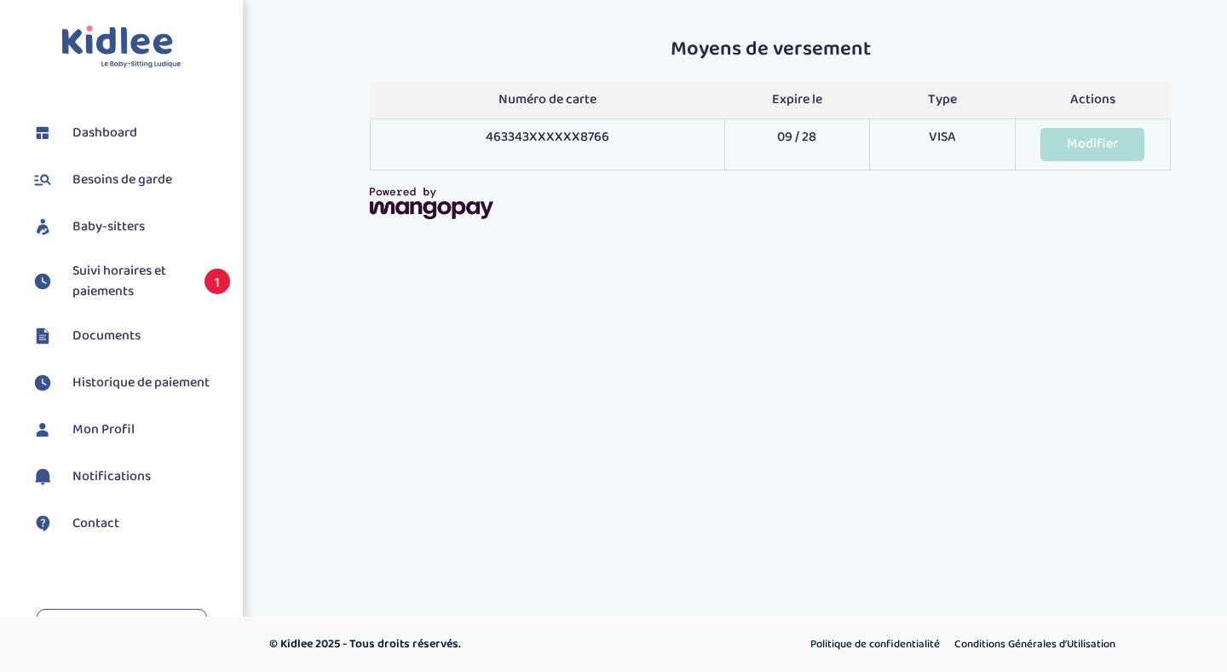
click at [1082, 144] on link "Modifier" at bounding box center [1093, 144] width 104 height 33
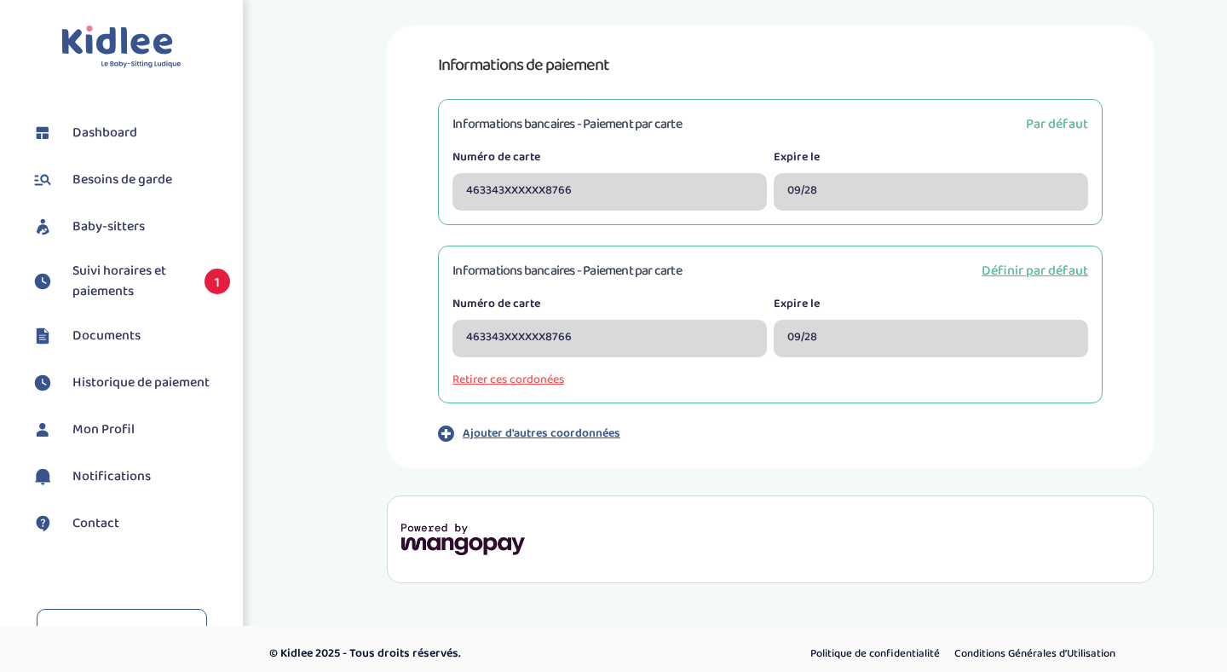
click at [539, 377] on button "Retirer ces cordonées" at bounding box center [771, 380] width 636 height 18
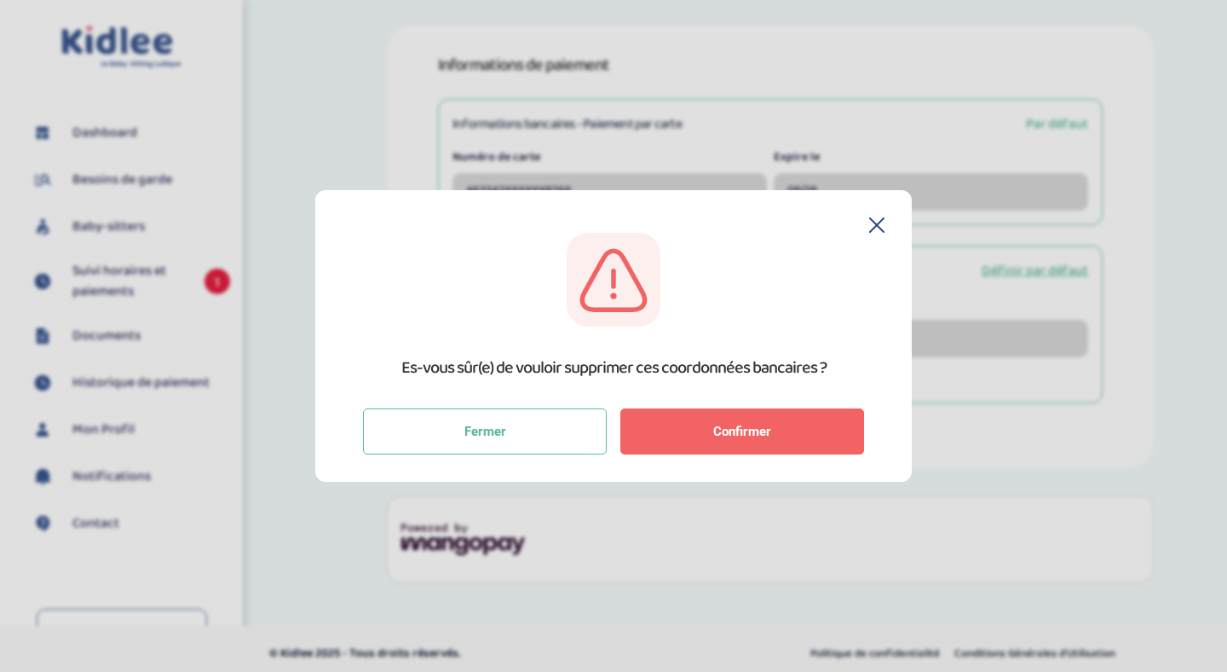
click at [751, 434] on span "Confirmer" at bounding box center [742, 431] width 58 height 15
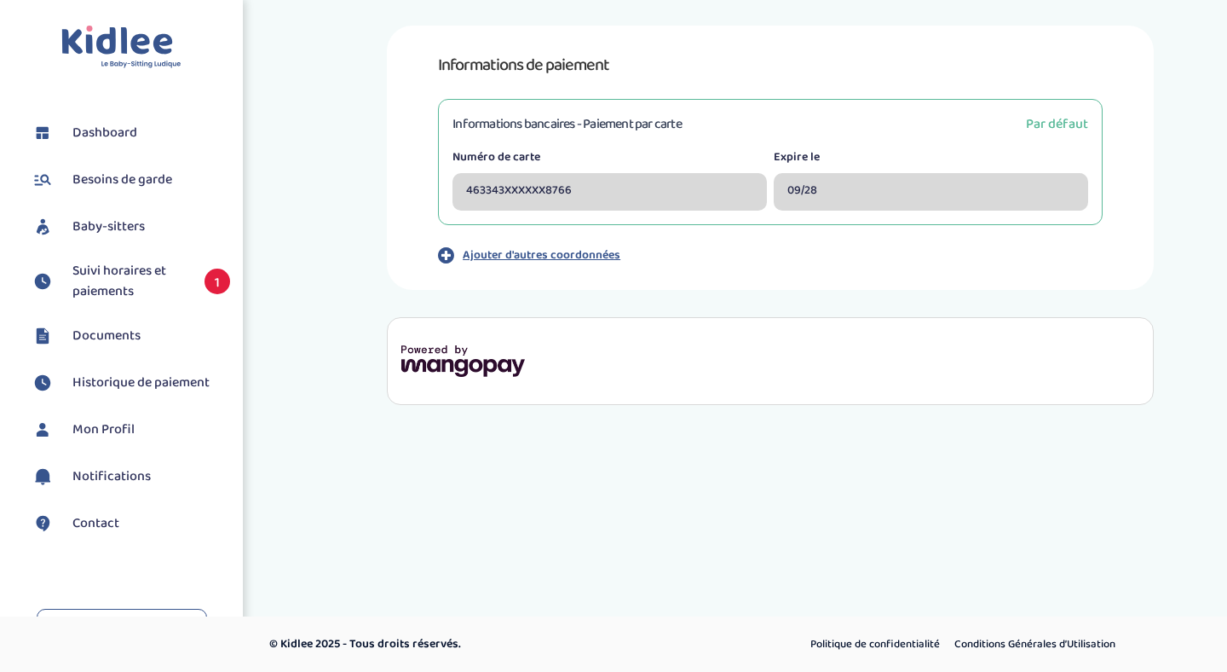
click at [542, 254] on p "Ajouter d'autres coordonnées" at bounding box center [542, 255] width 158 height 18
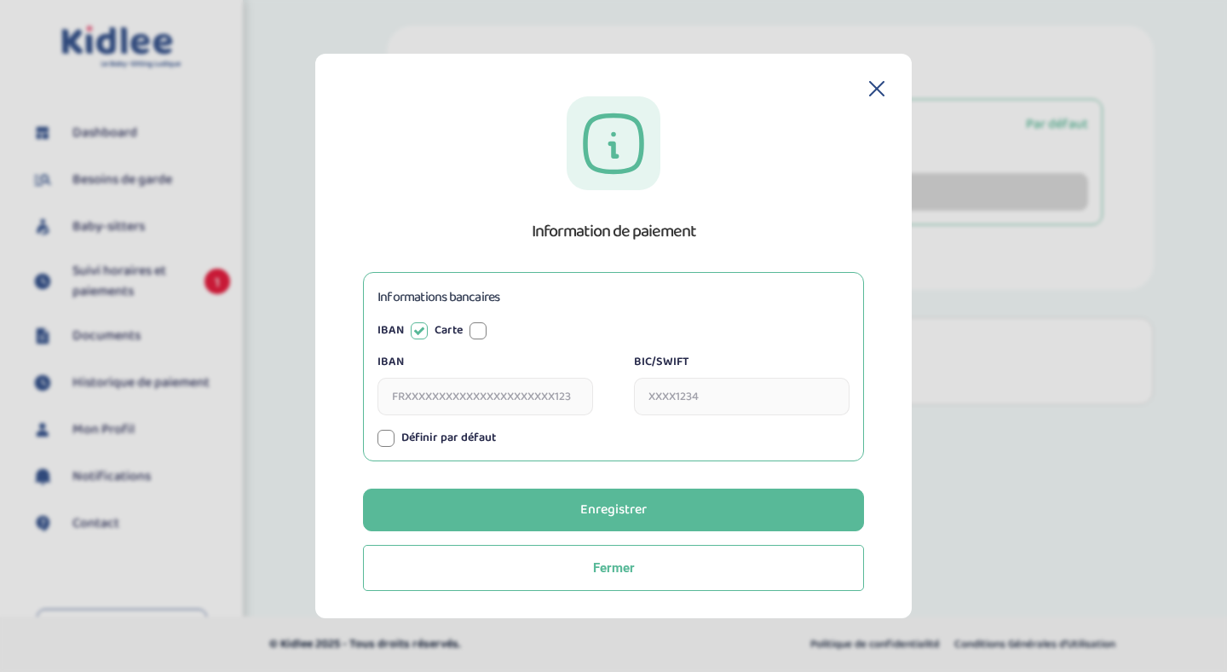
click at [423, 400] on input "IBAN" at bounding box center [486, 397] width 216 height 38
type input "FR7618707000663211906920428"
click at [716, 389] on input "BIC/SWIFT" at bounding box center [742, 397] width 216 height 38
type input "P"
type input "B"
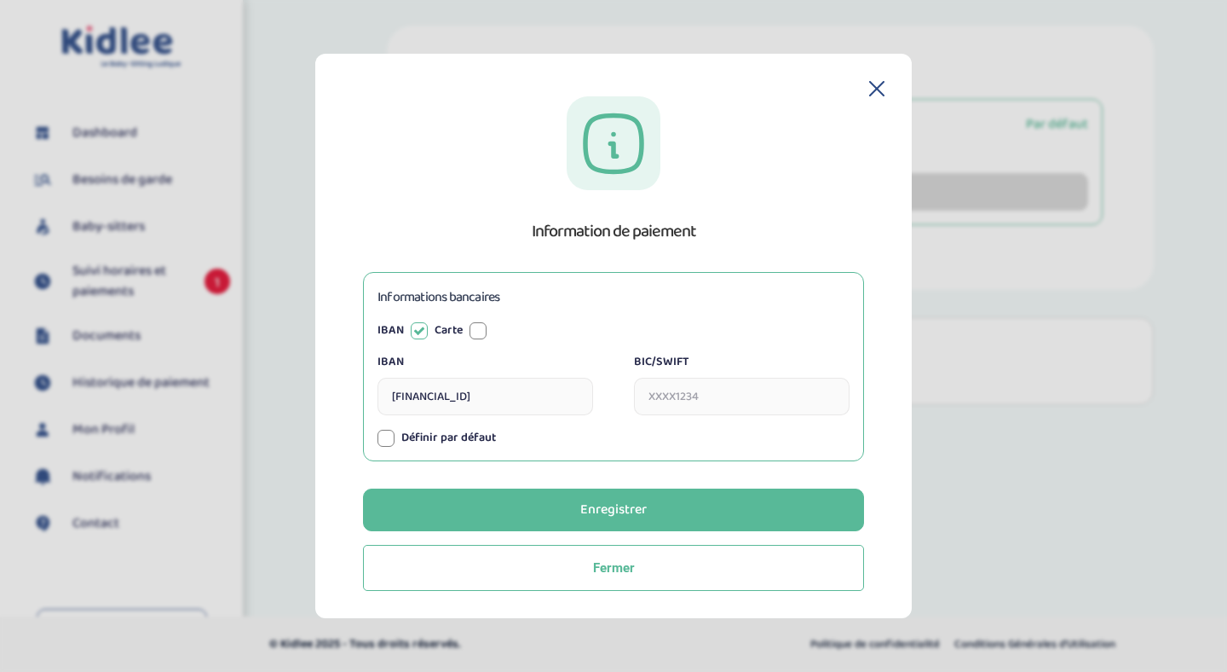
drag, startPoint x: 442, startPoint y: 395, endPoint x: 579, endPoint y: 403, distance: 136.6
click at [579, 403] on input "FR7618707000663211906920428" at bounding box center [486, 397] width 216 height 38
type input "FR7618707000663251934869521"
click at [704, 391] on input "BIC/SWIFT" at bounding box center [742, 397] width 216 height 38
type input "CCBPFRPPVER"
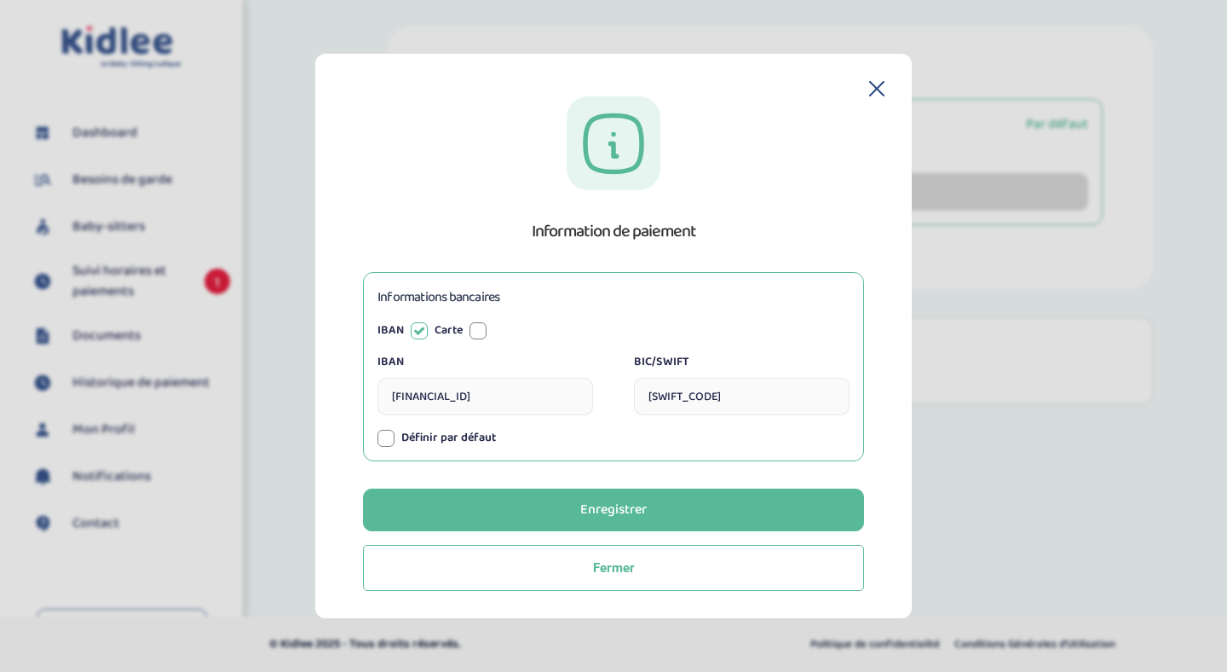
click at [386, 436] on div at bounding box center [386, 438] width 17 height 17
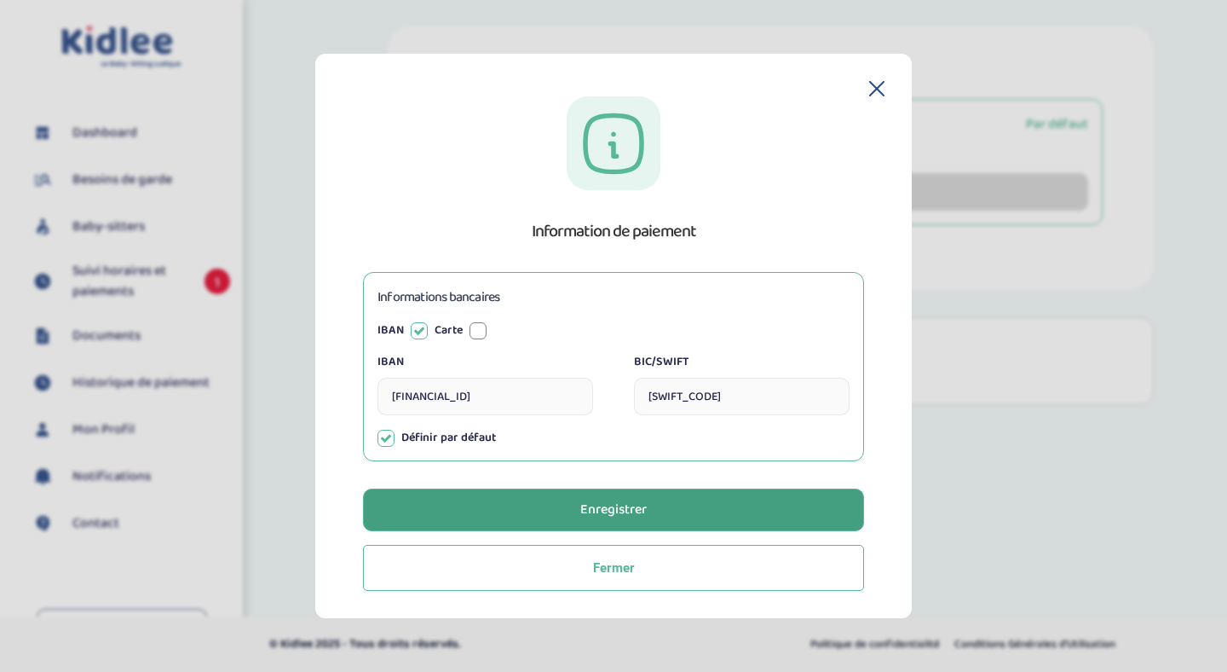
click at [617, 515] on div "Enregistrer" at bounding box center [613, 510] width 66 height 20
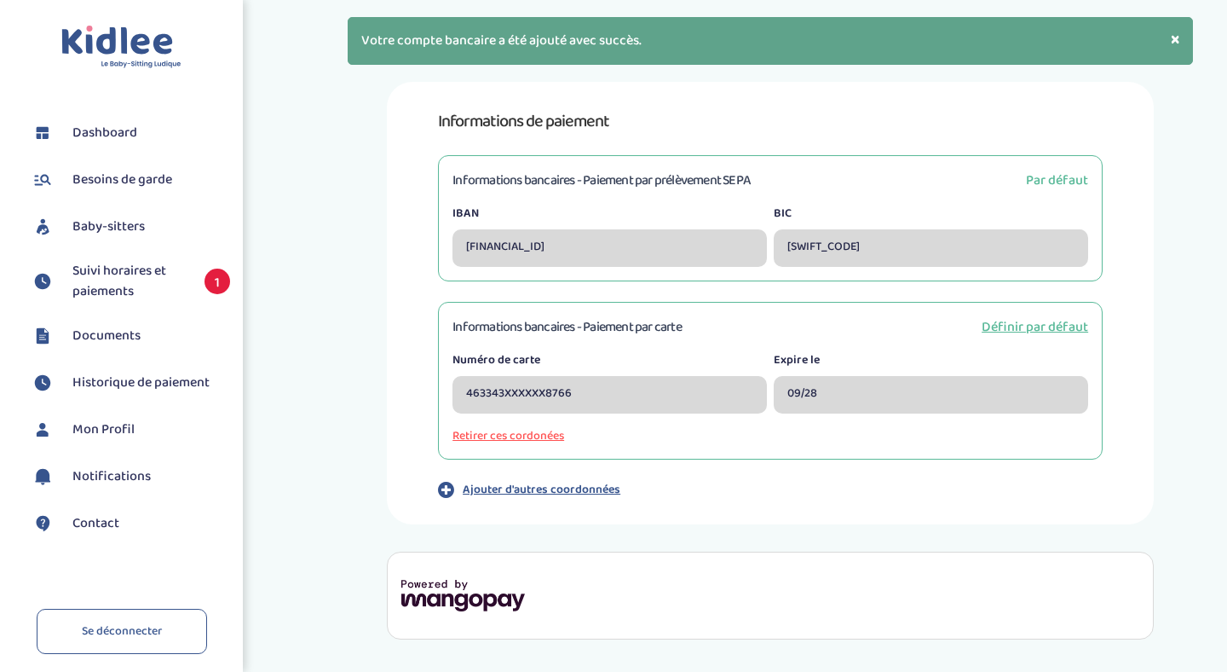
scroll to position [65, 0]
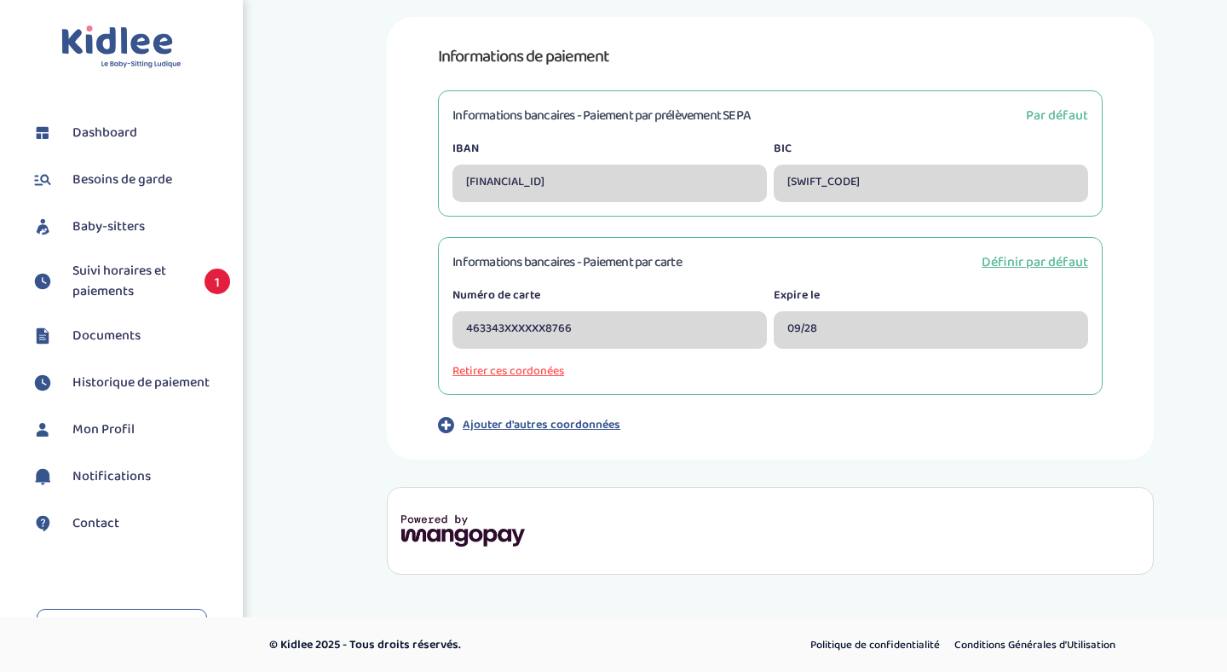
click at [126, 282] on span "Suivi horaires et paiements" at bounding box center [129, 281] width 115 height 41
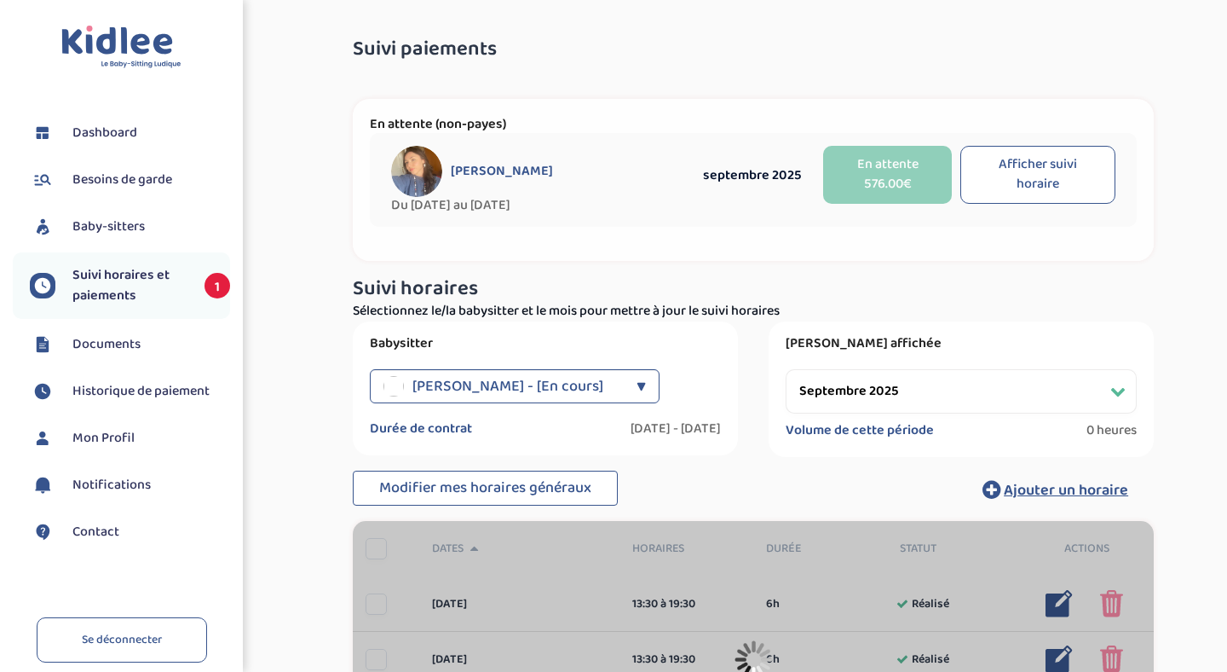
select select "septembre 2025"
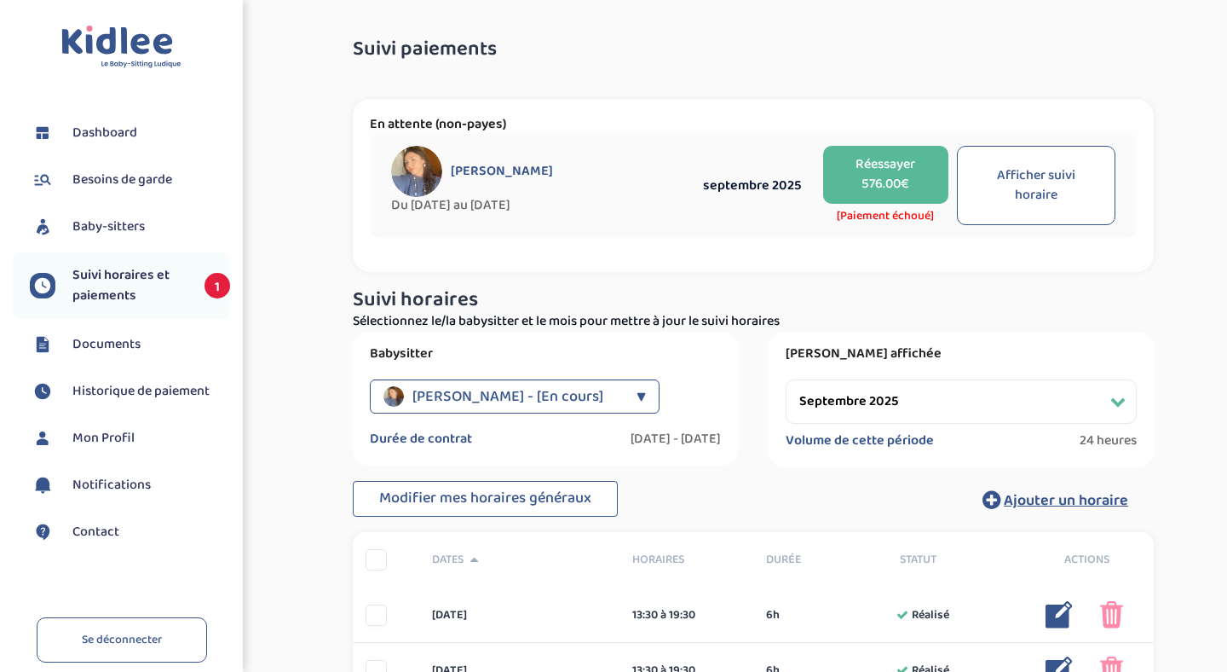
click at [896, 173] on button "Réessayer 576.00€" at bounding box center [885, 175] width 125 height 58
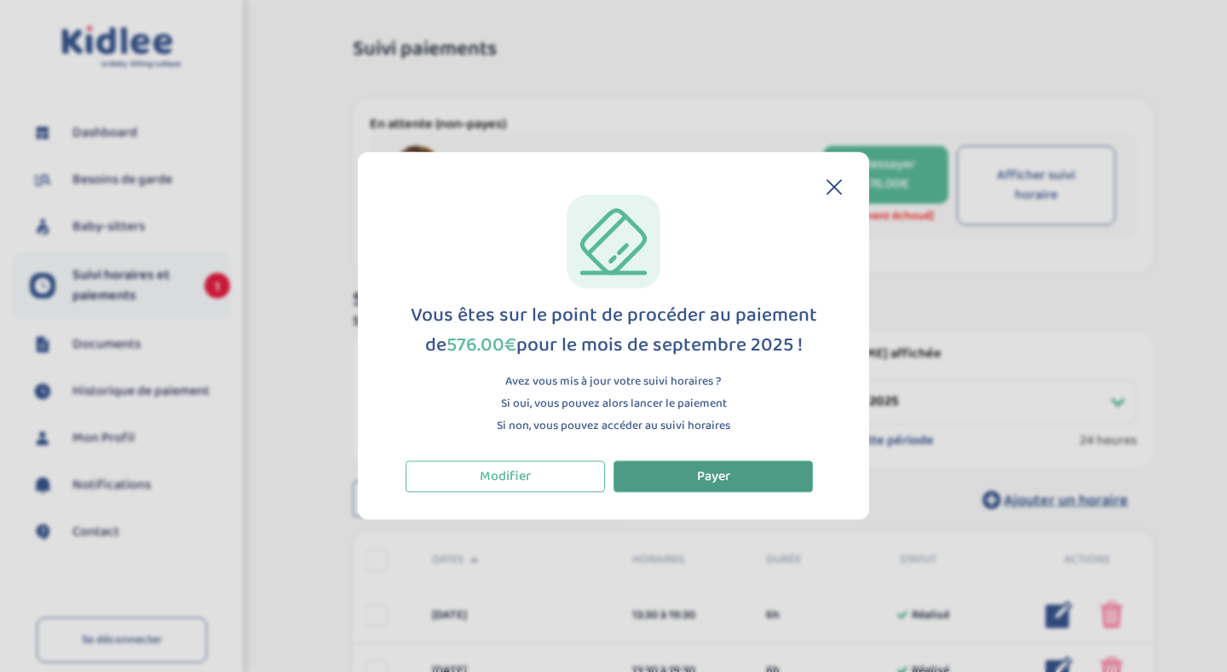
click at [711, 476] on span "Payer" at bounding box center [713, 475] width 33 height 21
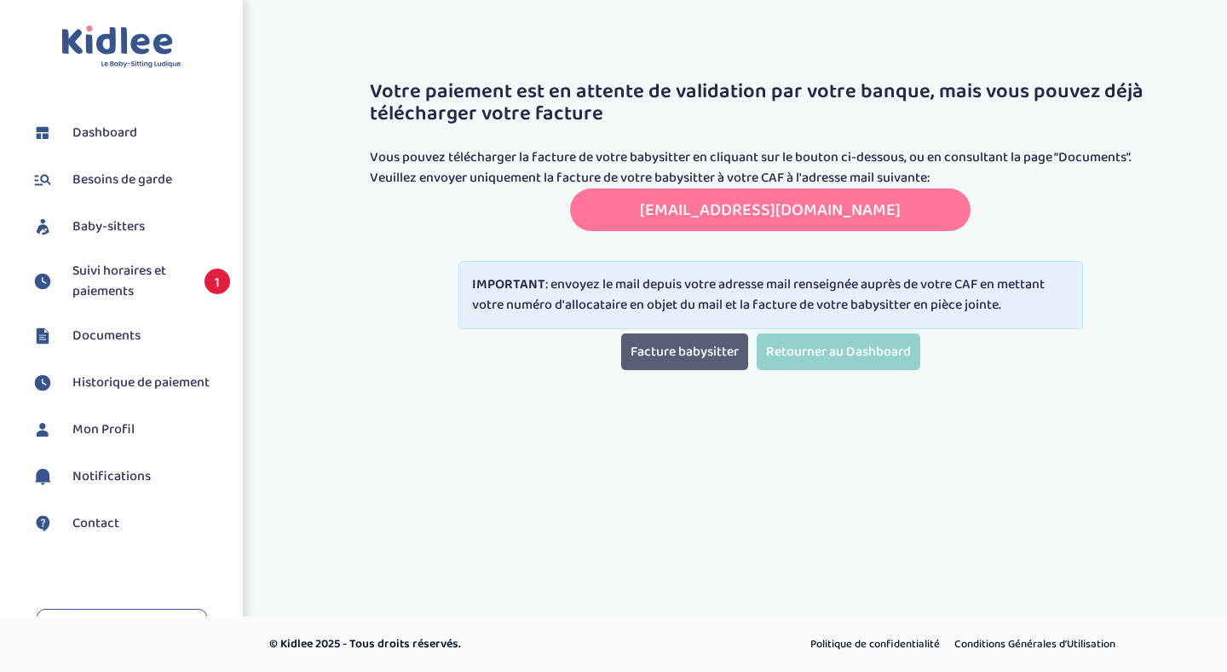
click at [712, 358] on link "Facture babysitter" at bounding box center [684, 351] width 127 height 37
click at [729, 210] on link "[EMAIL_ADDRESS][DOMAIN_NAME]" at bounding box center [770, 209] width 261 height 27
